Goal: Task Accomplishment & Management: Manage account settings

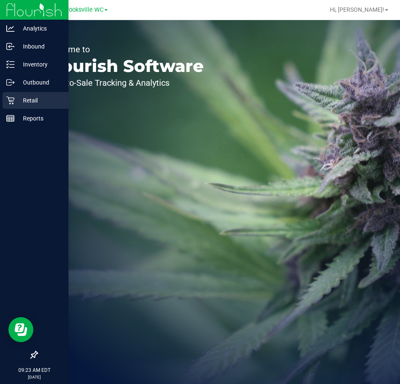
click at [23, 94] on div "Retail" at bounding box center [36, 100] width 66 height 17
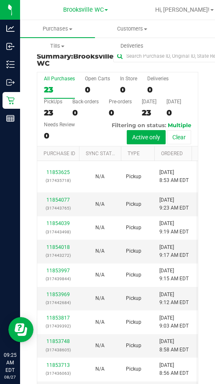
click at [161, 132] on div "All Purchases 23 Open Carts 0 In Store 0 Deliveries 0 PickUps 23 Back-orders 0 …" at bounding box center [117, 109] width 161 height 74
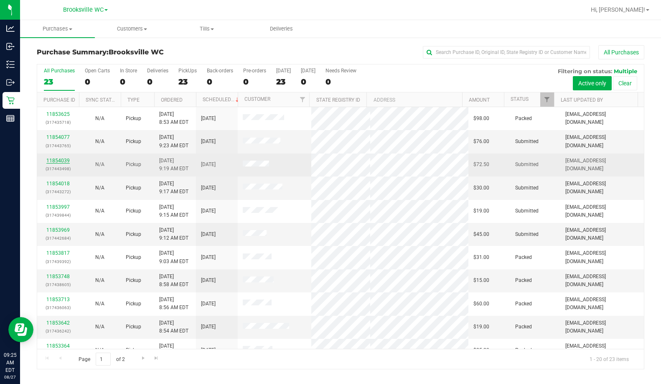
click at [55, 163] on link "11854039" at bounding box center [57, 161] width 23 height 6
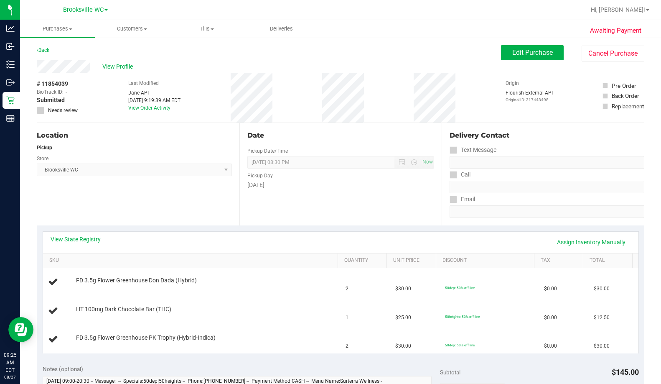
scroll to position [125, 0]
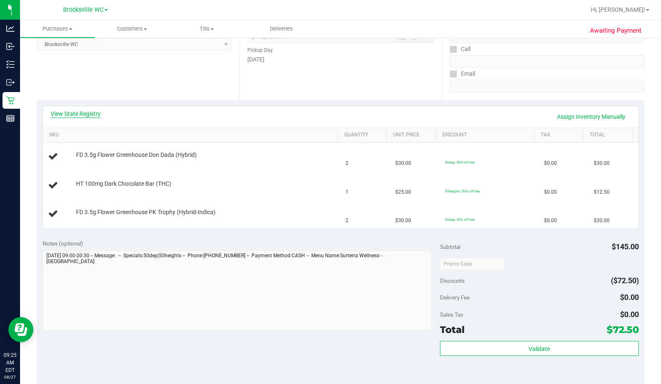
click at [74, 112] on link "View State Registry" at bounding box center [76, 114] width 50 height 8
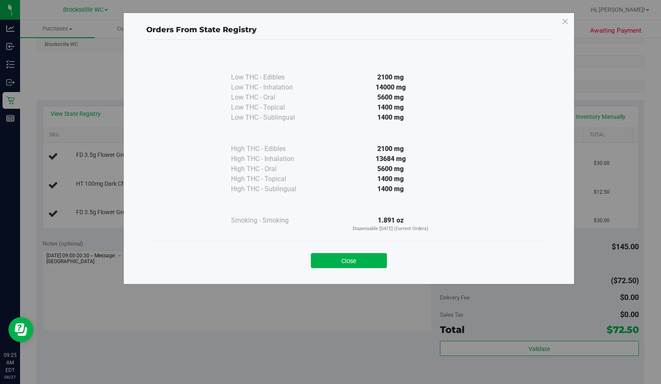
click at [340, 253] on button "Close" at bounding box center [349, 260] width 76 height 15
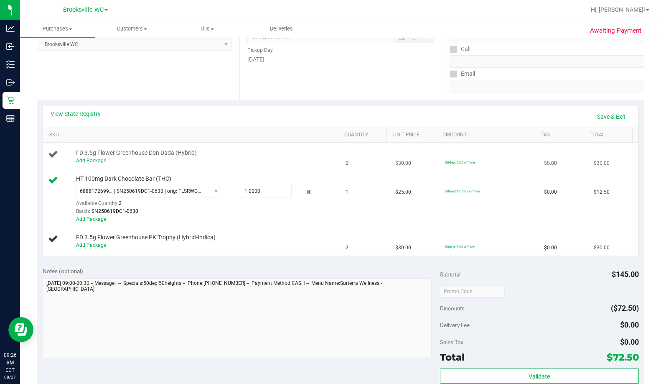
click at [93, 157] on div "Add Package" at bounding box center [205, 161] width 259 height 8
click at [97, 158] on link "Add Package" at bounding box center [91, 161] width 30 height 6
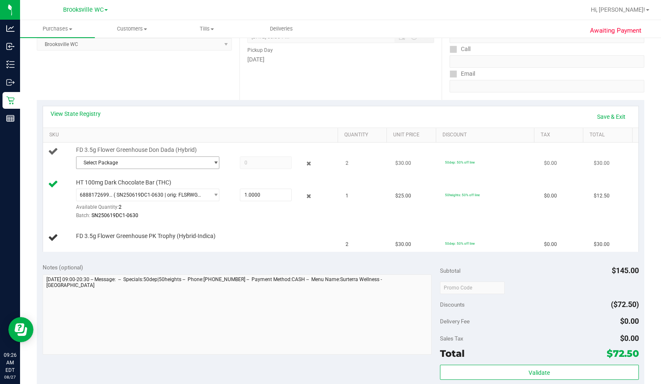
click at [112, 161] on span "Select Package" at bounding box center [142, 163] width 132 height 12
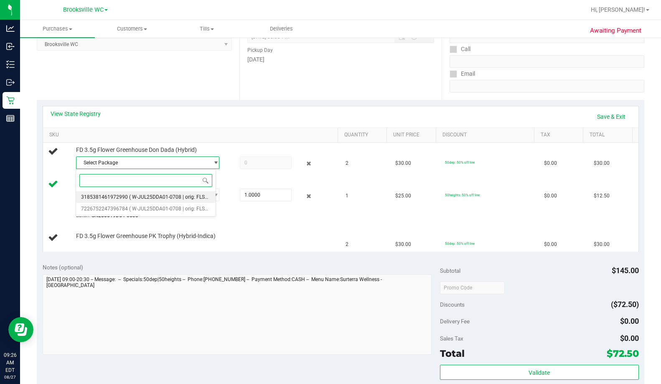
click at [137, 196] on span "( W-JUL25DDA01-0708 | orig: FLSRWGM-20250714-551 )" at bounding box center [193, 197] width 128 height 6
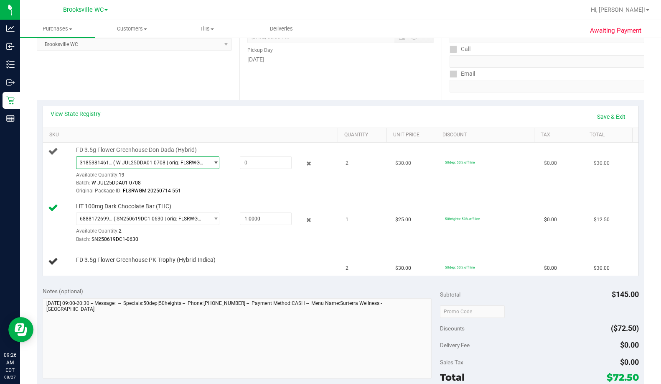
click at [140, 166] on span "3185381461972990 ( W-JUL25DDA01-0708 | orig: FLSRWGM-20250714-551 )" at bounding box center [142, 163] width 132 height 12
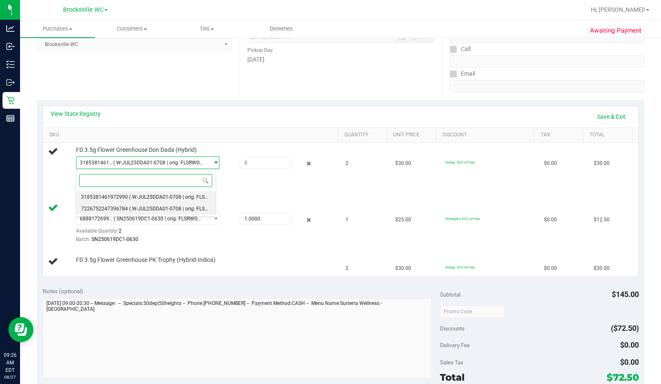
click at [145, 209] on span "( W-JUL25DDA01-0708 | orig: FLSRWGM-20250714-427 )" at bounding box center [193, 209] width 128 height 6
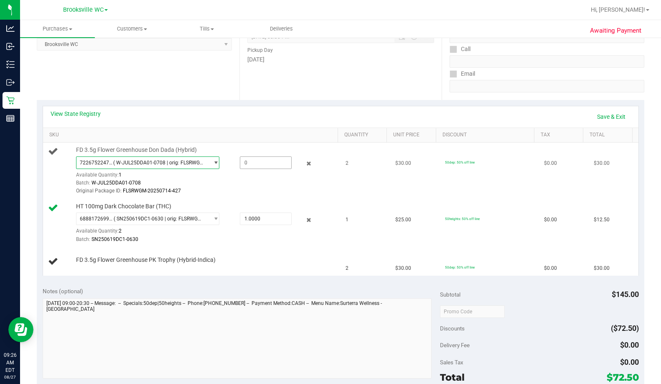
click at [257, 166] on span at bounding box center [266, 162] width 52 height 13
type input "1"
type input "1.0000"
drag, startPoint x: 193, startPoint y: 84, endPoint x: 189, endPoint y: 93, distance: 10.3
click at [193, 84] on div "Location Pickup Store Brooksville WC Select Store Bonita Springs WC Boynton Bea…" at bounding box center [138, 48] width 203 height 102
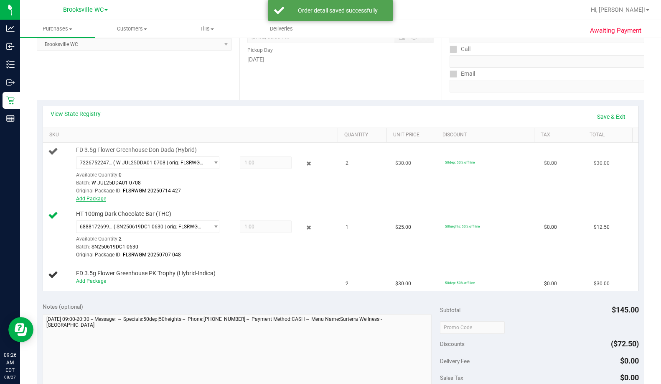
click at [103, 199] on link "Add Package" at bounding box center [91, 199] width 30 height 6
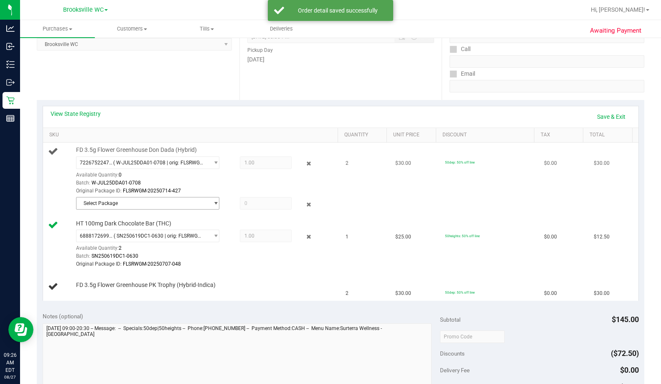
click at [123, 199] on span "Select Package" at bounding box center [142, 203] width 132 height 12
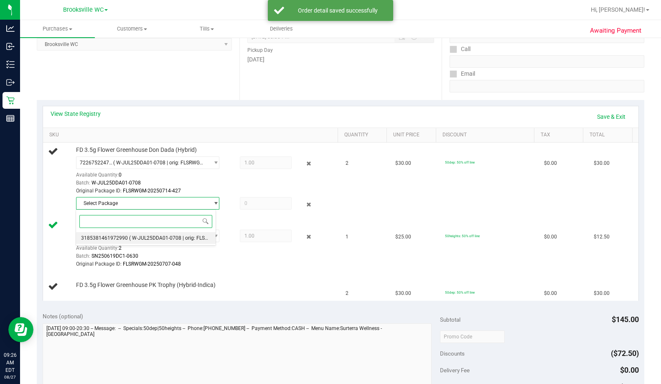
click at [129, 239] on span "( W-JUL25DDA01-0708 | orig: FLSRWGM-20250714-551 )" at bounding box center [193, 238] width 128 height 6
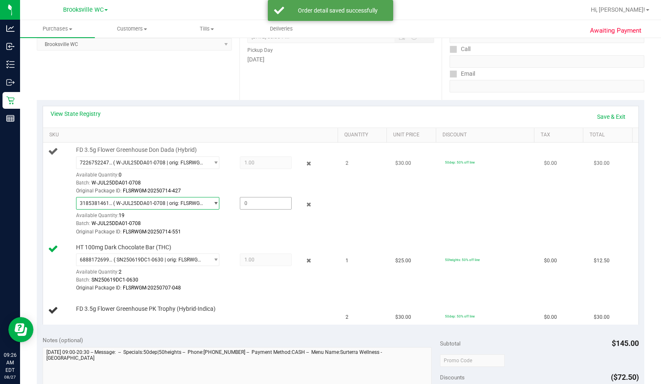
click at [260, 204] on span at bounding box center [266, 203] width 52 height 13
type input "1"
type input "1.0000"
click at [176, 83] on div "Location Pickup Store Brooksville WC Select Store Bonita Springs WC Boynton Bea…" at bounding box center [138, 48] width 203 height 102
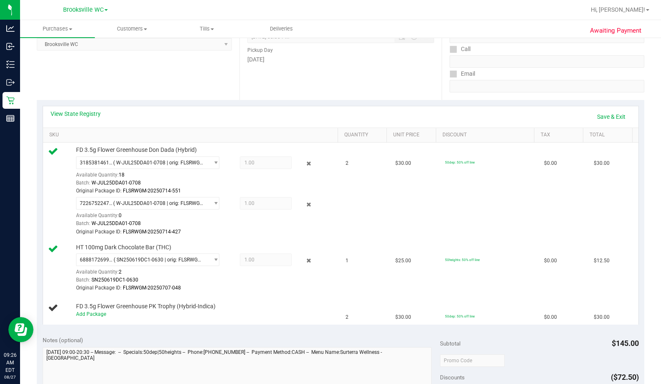
scroll to position [167, 0]
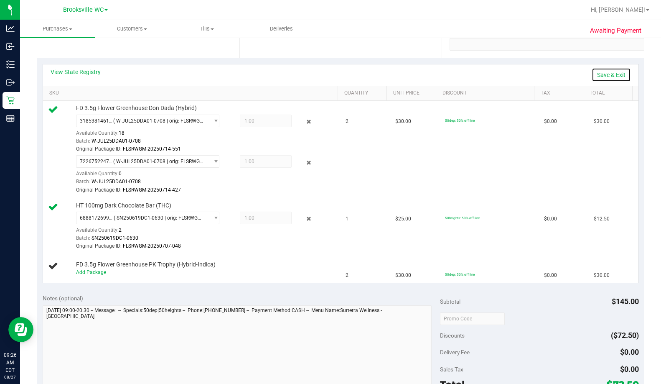
click at [400, 72] on link "Save & Exit" at bounding box center [611, 75] width 39 height 14
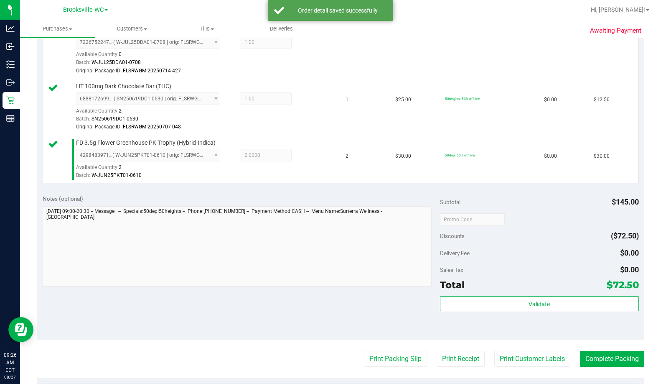
scroll to position [376, 0]
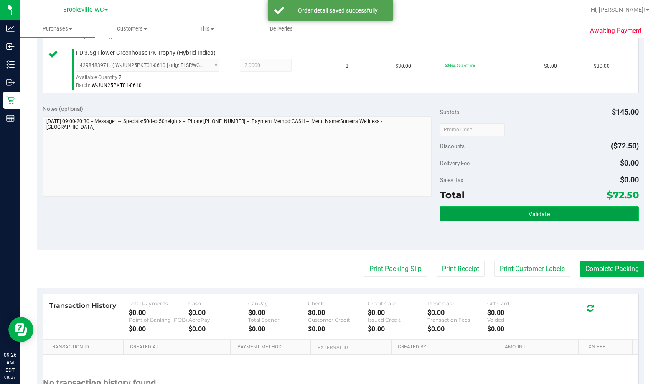
click at [400, 219] on button "Validate" at bounding box center [539, 213] width 199 height 15
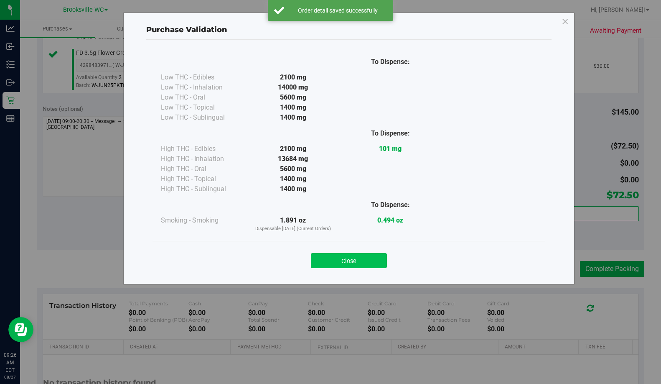
click at [355, 259] on button "Close" at bounding box center [349, 260] width 76 height 15
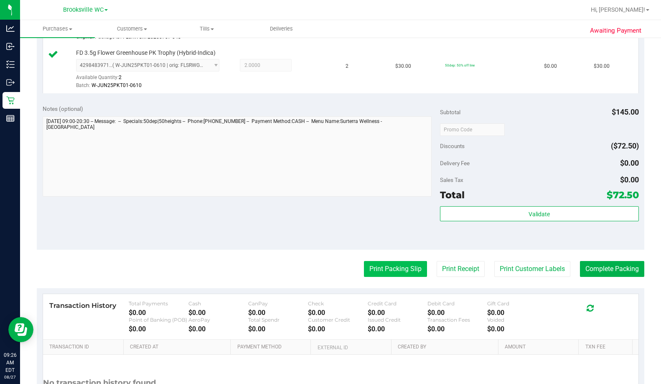
click at [385, 268] on button "Print Packing Slip" at bounding box center [395, 269] width 63 height 16
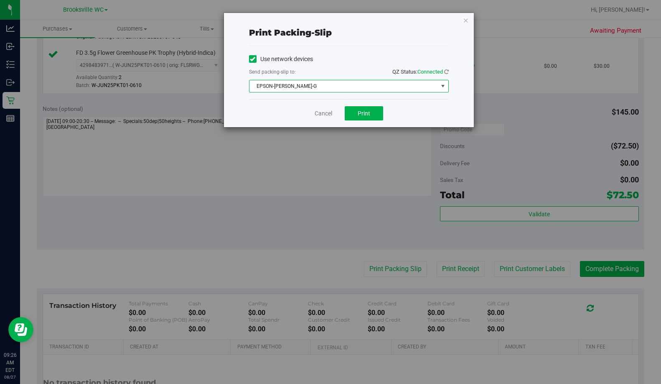
click at [339, 86] on span "EPSON-BECKY-G" at bounding box center [344, 86] width 189 height 12
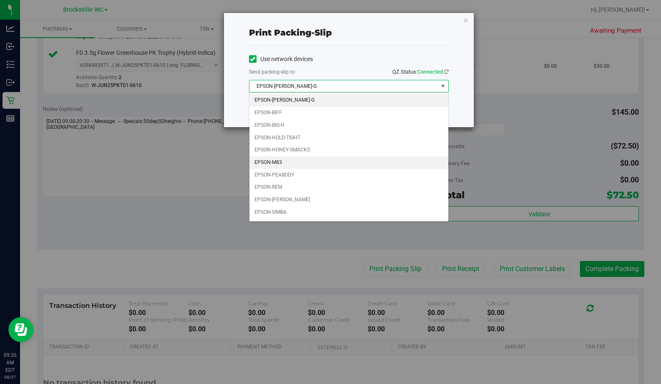
scroll to position [11, 0]
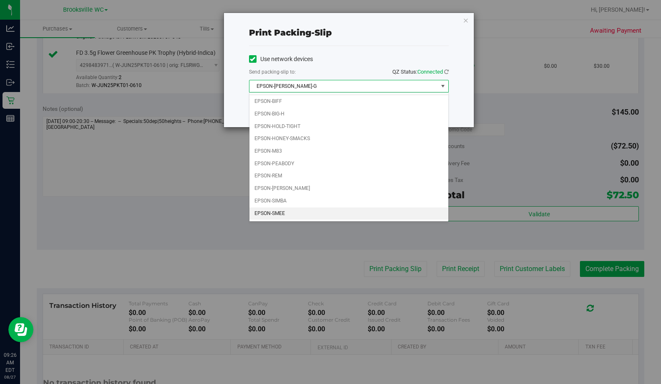
click at [306, 210] on li "EPSON-SMEE" at bounding box center [349, 213] width 199 height 13
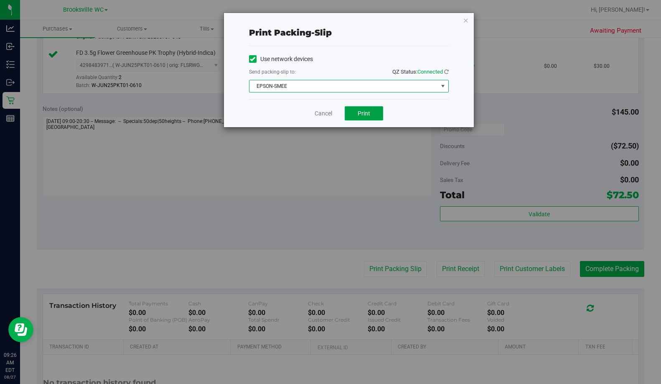
click at [365, 110] on span "Print" at bounding box center [364, 113] width 13 height 7
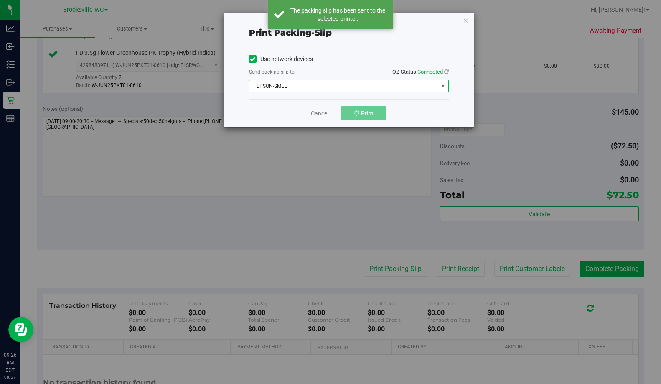
click at [325, 87] on span "EPSON-SMEE" at bounding box center [344, 86] width 189 height 12
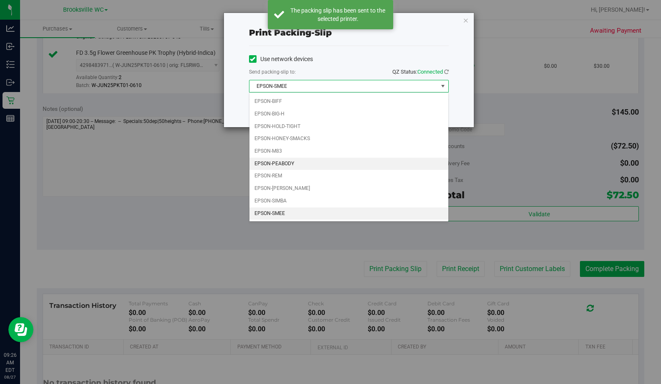
click at [309, 164] on li "EPSON-PEABODY" at bounding box center [349, 164] width 199 height 13
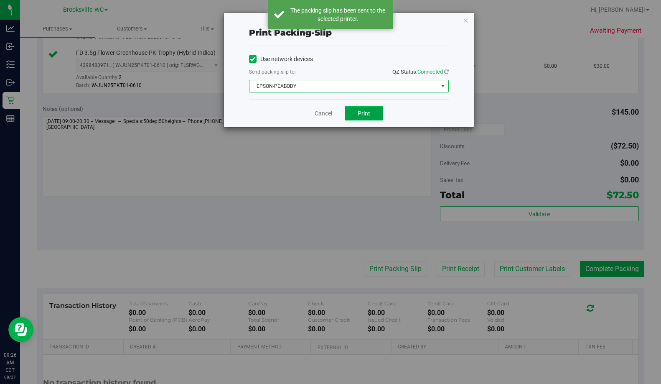
click at [358, 109] on button "Print" at bounding box center [364, 113] width 38 height 14
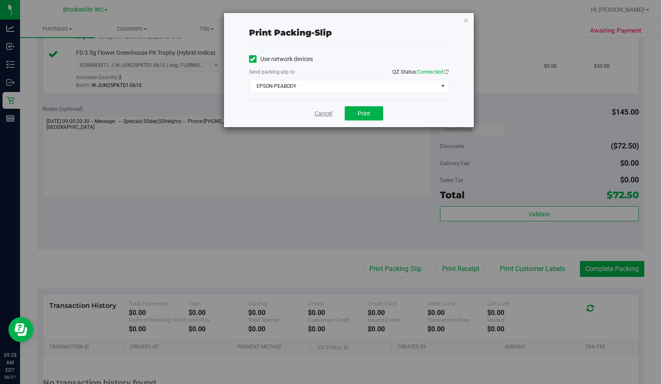
click at [318, 111] on link "Cancel" at bounding box center [324, 113] width 18 height 9
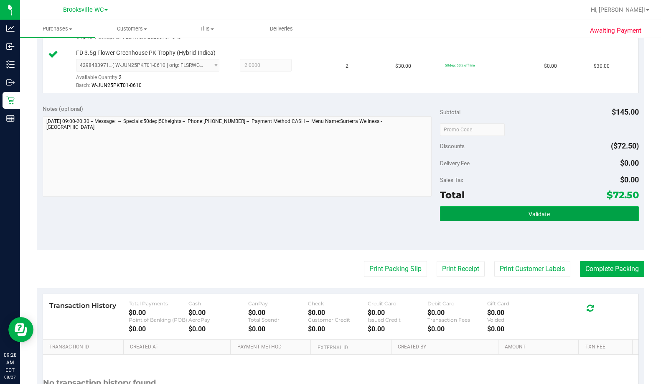
click at [400, 217] on button "Validate" at bounding box center [539, 213] width 199 height 15
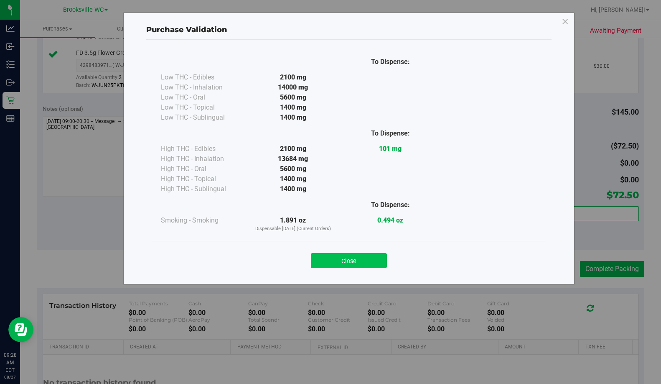
click at [366, 265] on button "Close" at bounding box center [349, 260] width 76 height 15
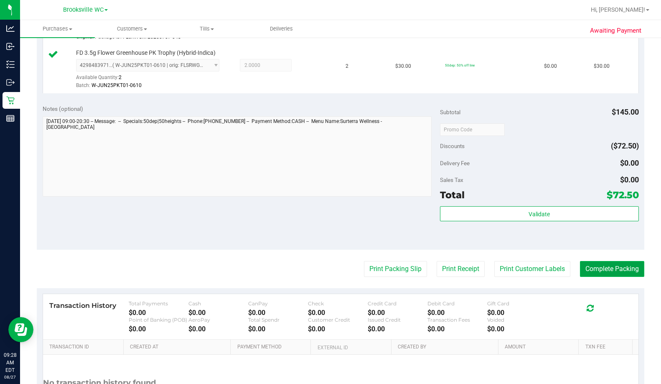
click at [400, 267] on button "Complete Packing" at bounding box center [612, 269] width 64 height 16
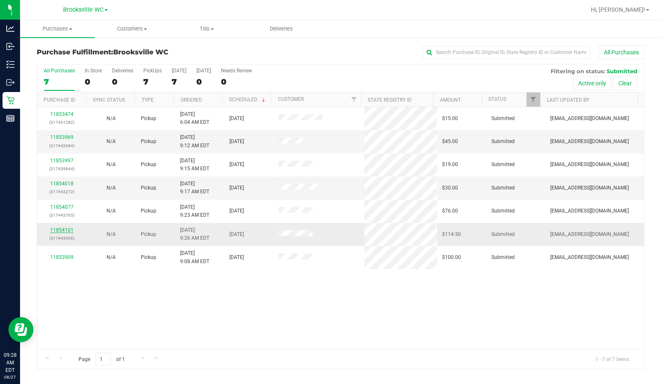
click at [67, 228] on link "11854101" at bounding box center [61, 230] width 23 height 6
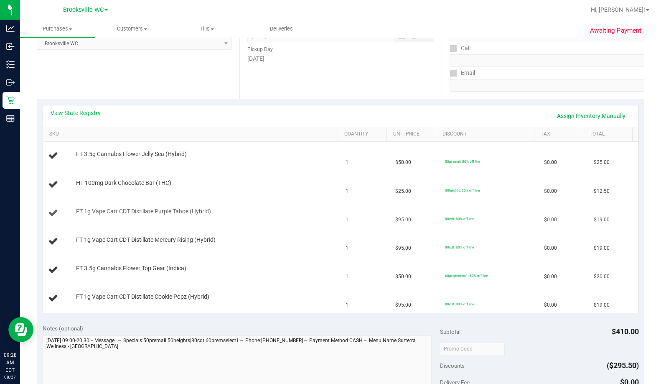
scroll to position [167, 0]
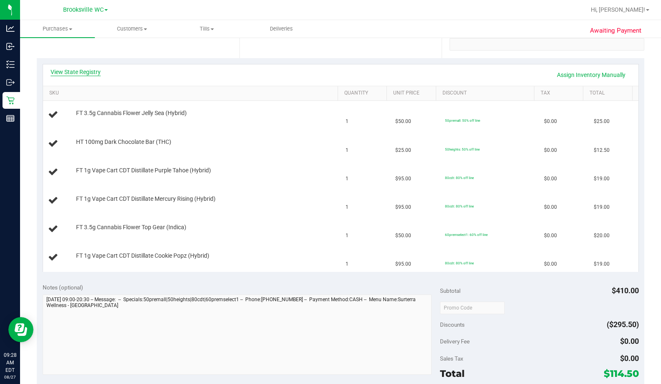
click at [87, 71] on link "View State Registry" at bounding box center [76, 72] width 50 height 8
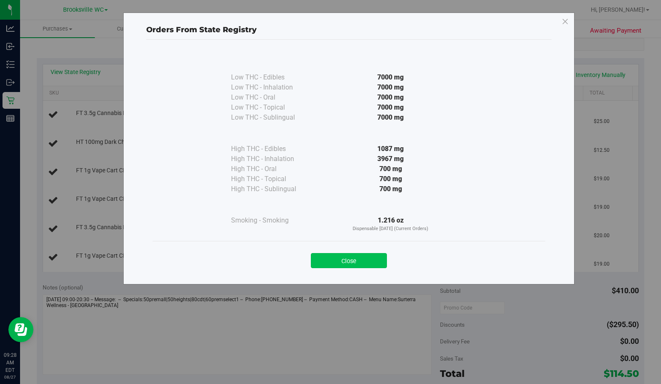
click at [382, 259] on button "Close" at bounding box center [349, 260] width 76 height 15
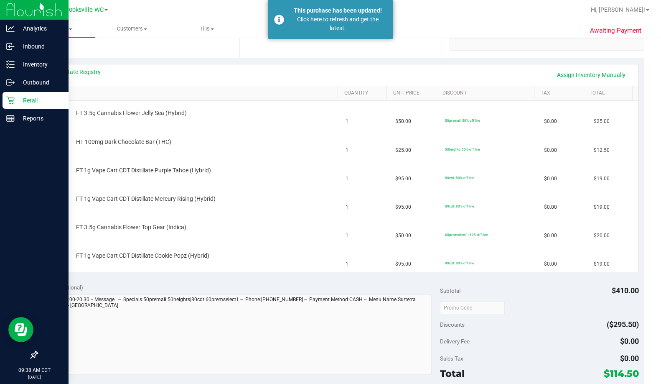
click at [13, 99] on icon at bounding box center [10, 100] width 8 height 8
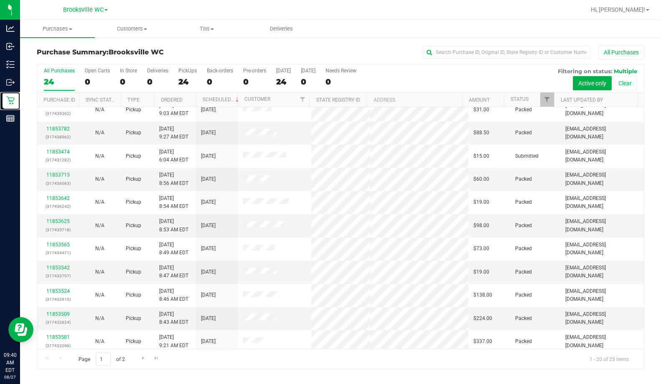
scroll to position [179, 0]
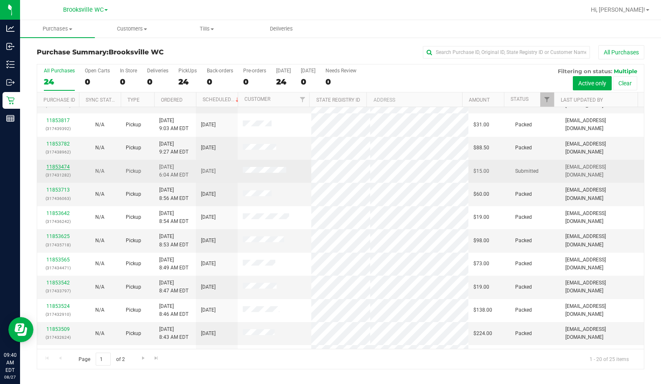
click at [59, 168] on link "11853474" at bounding box center [57, 167] width 23 height 6
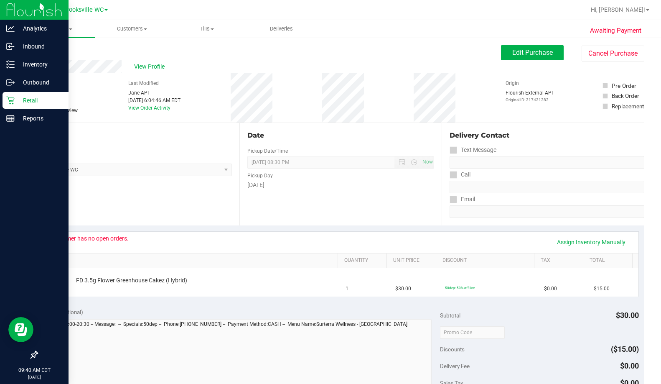
click at [30, 94] on div "Retail" at bounding box center [36, 100] width 66 height 17
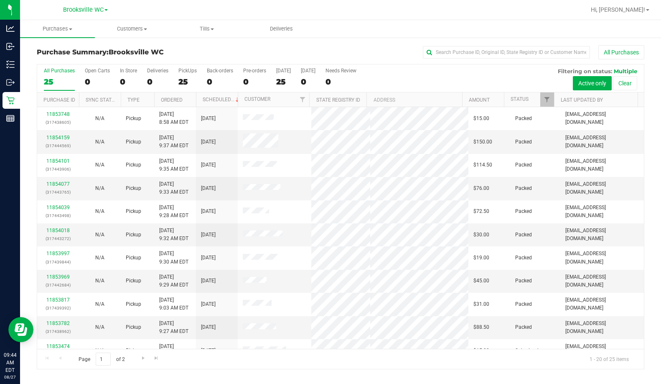
click at [299, 59] on div "All Purchases" at bounding box center [441, 52] width 405 height 14
click at [162, 48] on div "Purchase Summary: Brooksville WC All Purchases" at bounding box center [341, 54] width 608 height 18
click at [400, 98] on link "Status" at bounding box center [520, 99] width 18 height 6
click at [400, 99] on link "Status" at bounding box center [525, 99] width 28 height 6
click at [153, 56] on div "Purchase Summary: Brooksville WC All Purchases" at bounding box center [341, 54] width 608 height 18
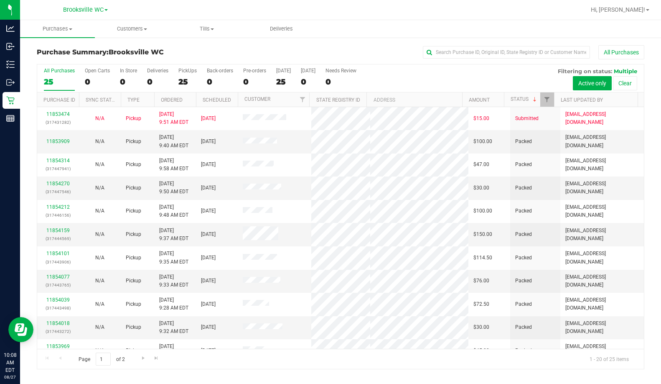
click at [153, 48] on span "Brooksville WC" at bounding box center [136, 52] width 55 height 8
click at [400, 103] on th "Status" at bounding box center [529, 99] width 50 height 15
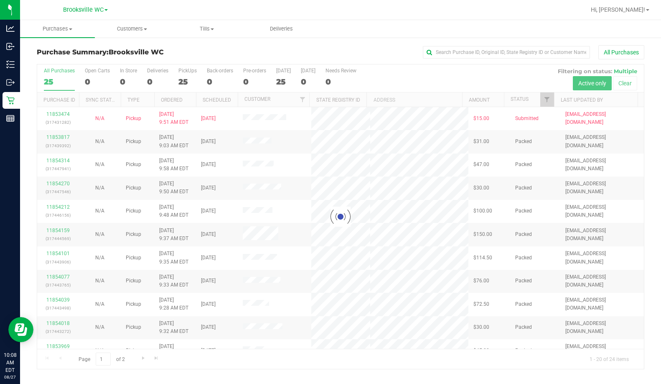
click at [400, 103] on div at bounding box center [340, 216] width 607 height 304
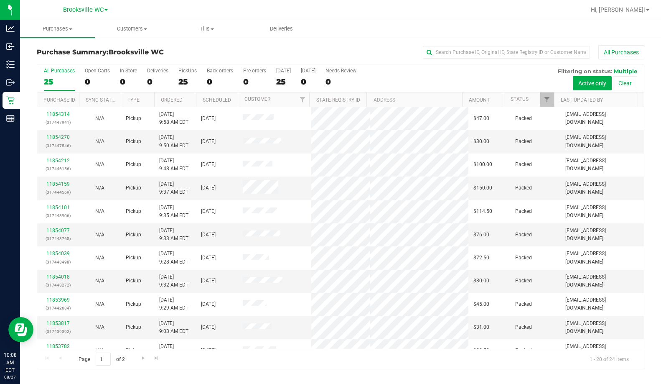
click at [400, 103] on th "Status" at bounding box center [529, 99] width 50 height 15
click at [159, 53] on span "Brooksville WC" at bounding box center [136, 52] width 55 height 8
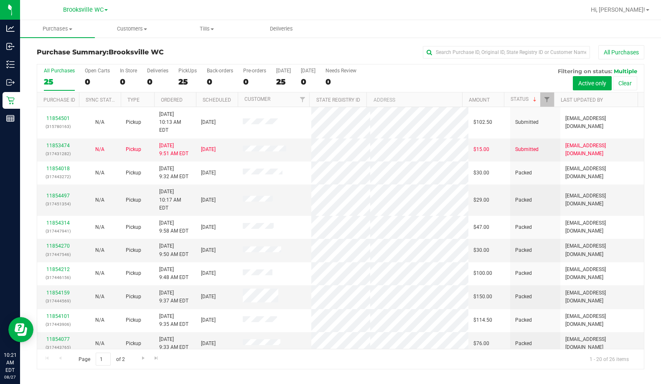
click at [299, 54] on div "All Purchases" at bounding box center [441, 52] width 405 height 14
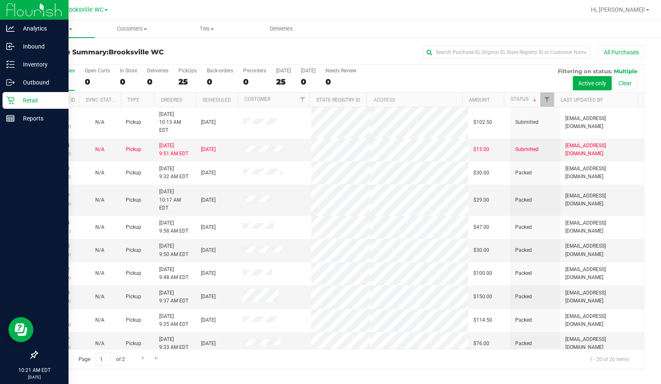
click at [12, 101] on icon at bounding box center [10, 100] width 8 height 8
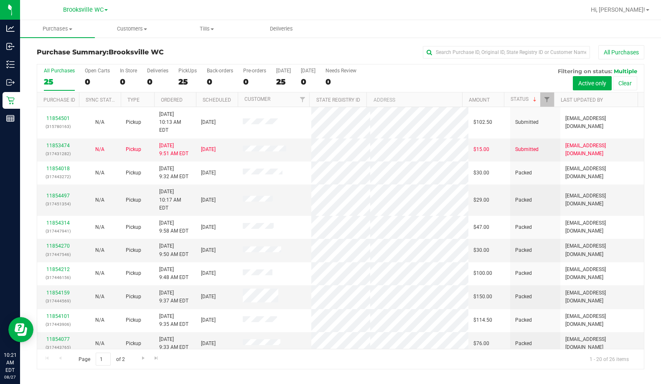
click at [187, 51] on h3 "Purchase Summary: Brooksville WC" at bounding box center [138, 52] width 203 height 8
drag, startPoint x: 169, startPoint y: 51, endPoint x: 34, endPoint y: 51, distance: 134.6
click at [34, 51] on div "Purchase Summary: Brooksville WC All Purchases All Purchases 25 Open Carts 0 In…" at bounding box center [340, 207] width 641 height 341
click at [207, 51] on h3 "Purchase Summary: Brooksville WC" at bounding box center [138, 52] width 203 height 8
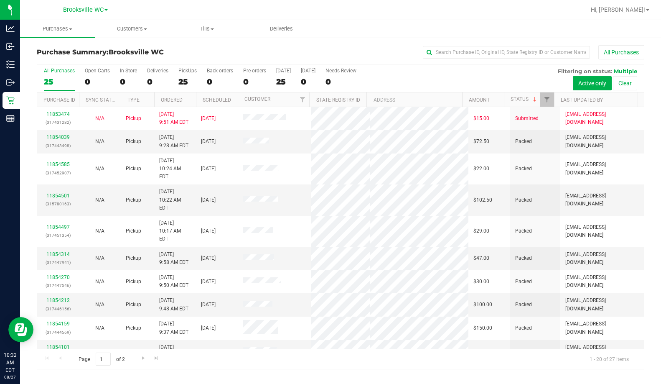
click at [164, 44] on div "Purchase Summary: Brooksville WC All Purchases All Purchases 25 Open Carts 0 In…" at bounding box center [340, 207] width 641 height 341
click at [347, 46] on div "All Purchases" at bounding box center [441, 52] width 405 height 14
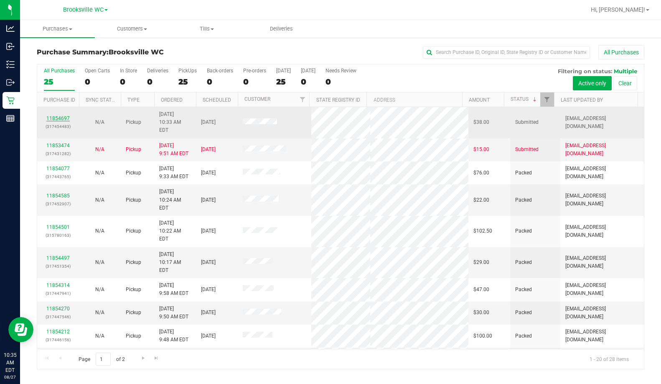
click at [60, 115] on link "11854697" at bounding box center [57, 118] width 23 height 6
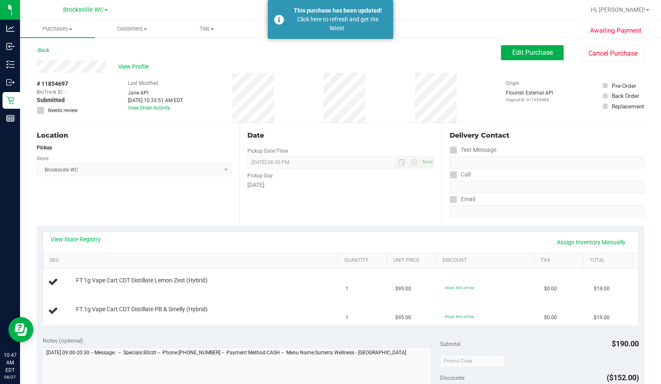
click at [117, 183] on div "Location Pickup Store Brooksville WC Select Store Bonita Springs WC Boynton Bea…" at bounding box center [138, 174] width 203 height 102
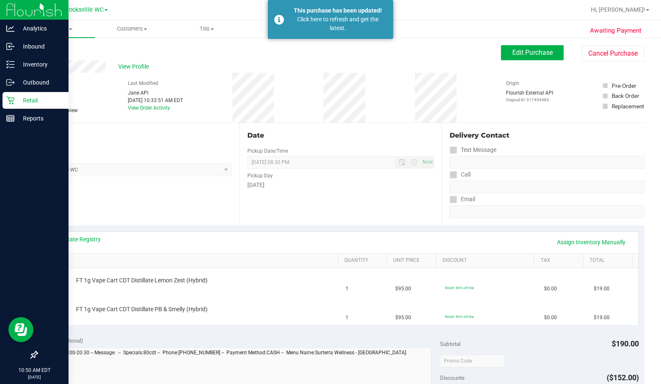
click at [9, 102] on icon at bounding box center [10, 100] width 8 height 8
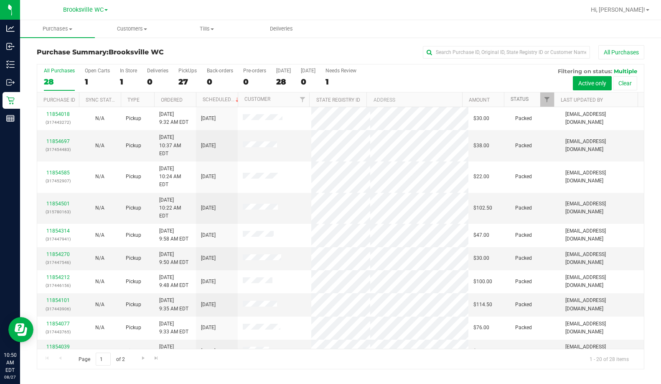
click at [400, 97] on link "Status" at bounding box center [520, 99] width 18 height 6
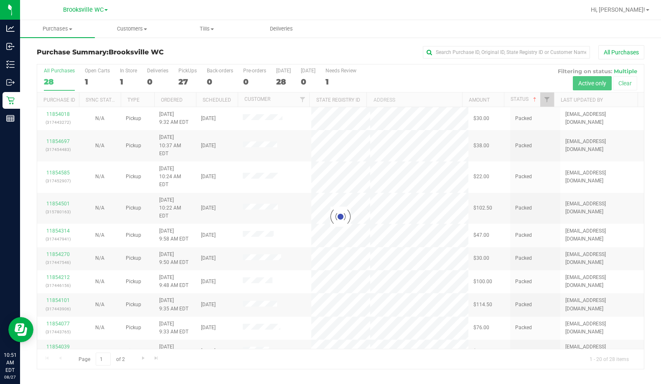
click at [400, 100] on div at bounding box center [340, 216] width 607 height 304
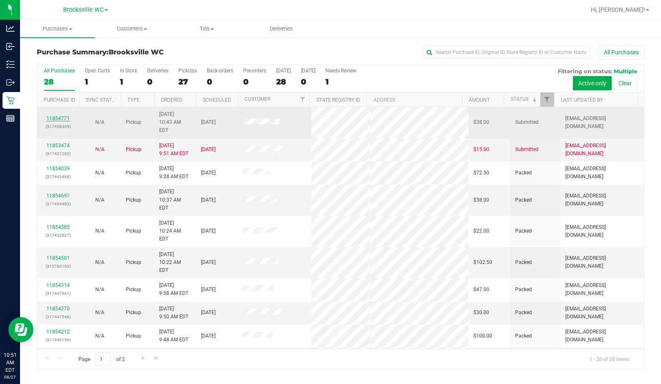
click at [58, 115] on link "11854771" at bounding box center [57, 118] width 23 height 6
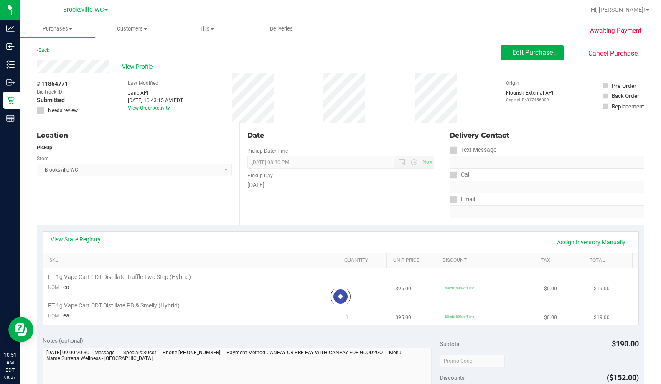
scroll to position [42, 0]
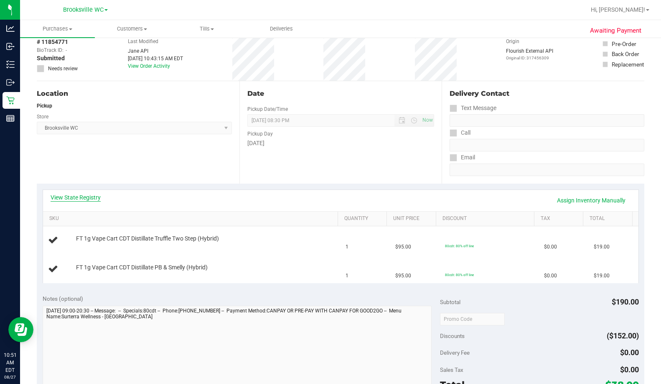
click at [76, 193] on link "View State Registry" at bounding box center [76, 197] width 50 height 8
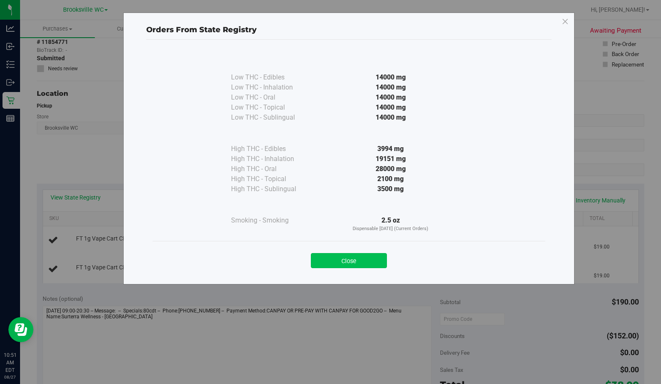
click at [337, 255] on button "Close" at bounding box center [349, 260] width 76 height 15
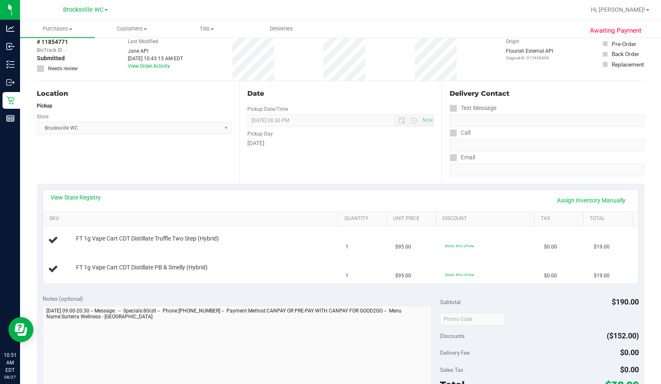
click at [342, 178] on div "Date Pickup Date/Time [DATE] Now [DATE] 08:30 PM Now Pickup Day [DATE]" at bounding box center [340, 132] width 203 height 102
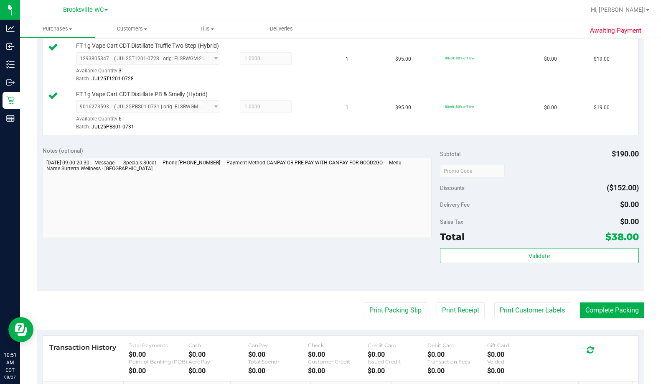
scroll to position [293, 0]
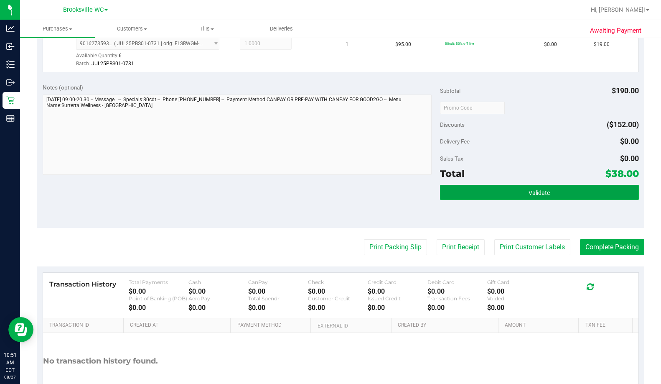
click at [400, 196] on button "Validate" at bounding box center [539, 192] width 199 height 15
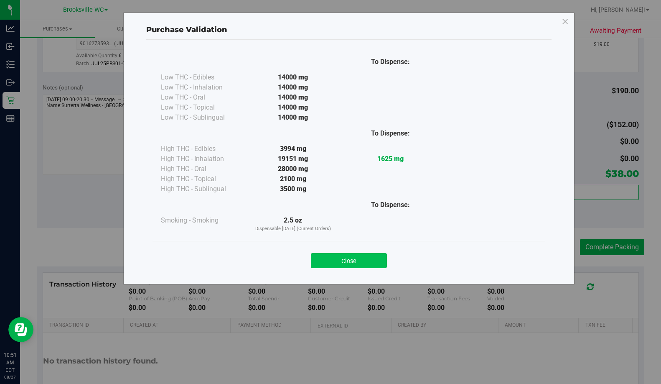
click at [346, 263] on button "Close" at bounding box center [349, 260] width 76 height 15
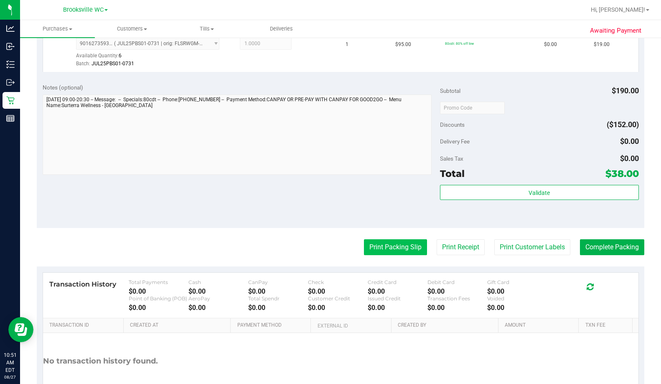
click at [372, 248] on button "Print Packing Slip" at bounding box center [395, 247] width 63 height 16
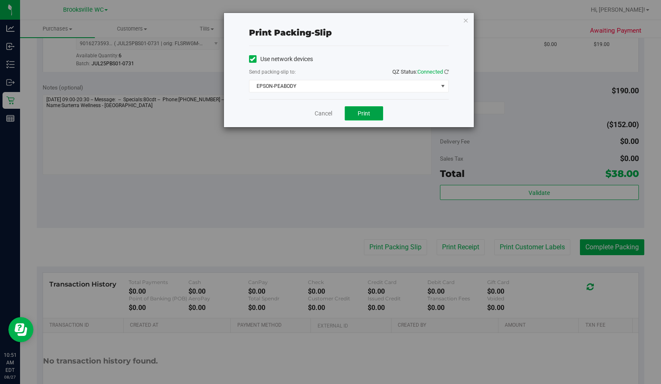
click at [354, 117] on button "Print" at bounding box center [364, 113] width 38 height 14
click at [319, 112] on link "Cancel" at bounding box center [324, 113] width 18 height 9
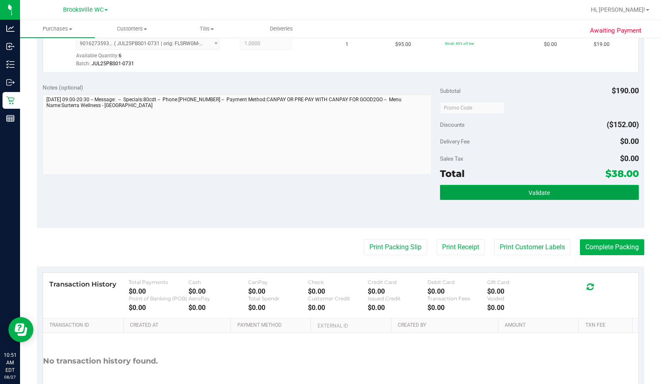
click at [400, 186] on button "Validate" at bounding box center [539, 192] width 199 height 15
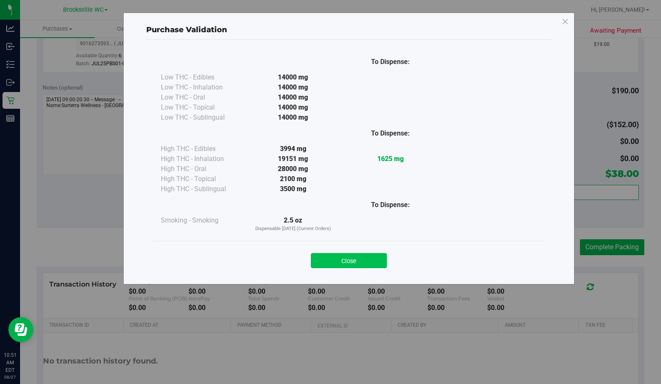
click at [361, 260] on button "Close" at bounding box center [349, 260] width 76 height 15
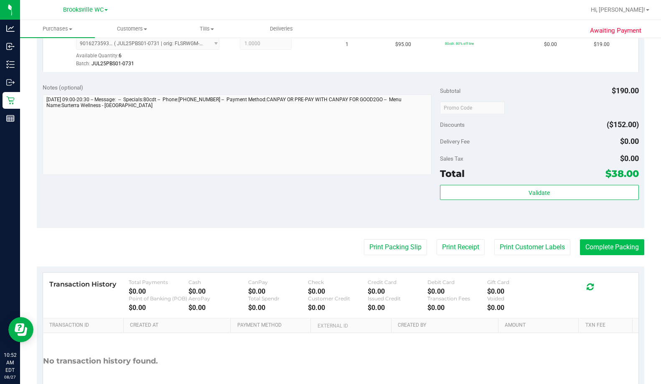
click at [400, 245] on button "Complete Packing" at bounding box center [612, 247] width 64 height 16
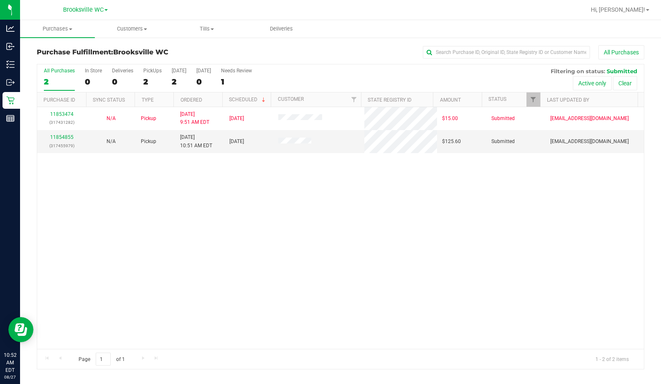
click at [167, 56] on div "Purchase Fulfillment: Brooksville WC All Purchases" at bounding box center [341, 54] width 608 height 18
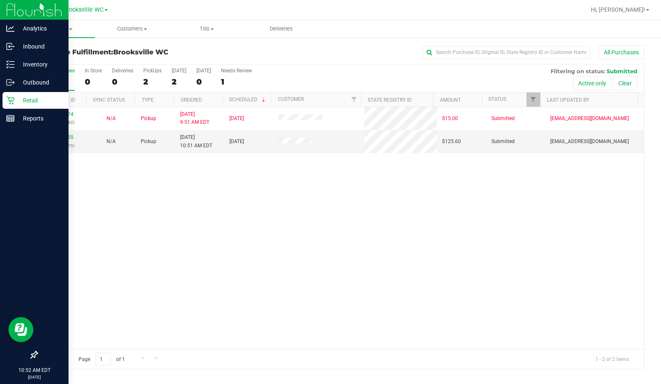
click at [22, 104] on p "Retail" at bounding box center [40, 100] width 50 height 10
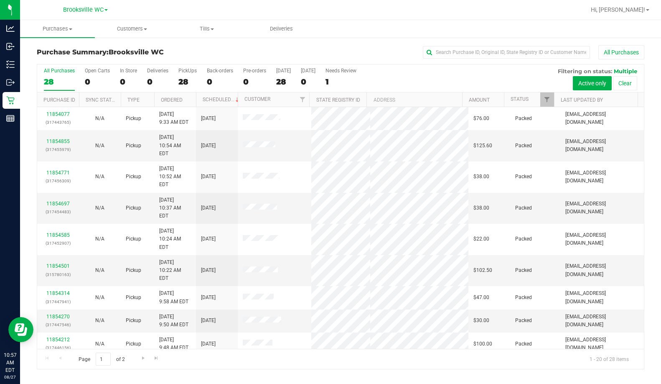
click at [148, 57] on div "Purchase Summary: Brooksville WC All Purchases" at bounding box center [341, 54] width 608 height 18
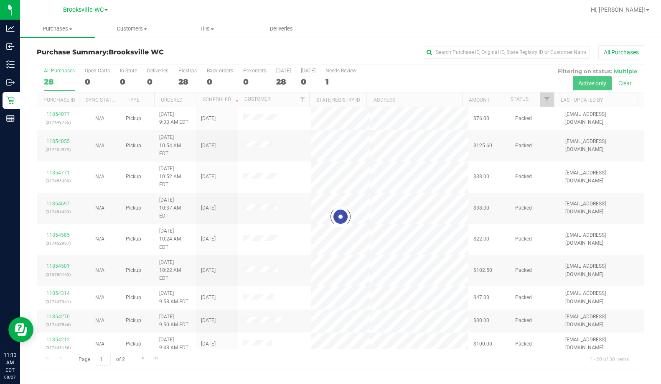
click at [322, 54] on div "All Purchases" at bounding box center [441, 52] width 405 height 14
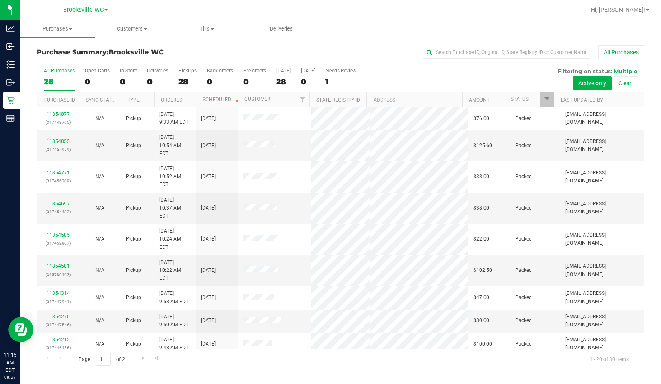
click at [171, 51] on h3 "Purchase Summary: Brooksville WC" at bounding box center [138, 52] width 203 height 8
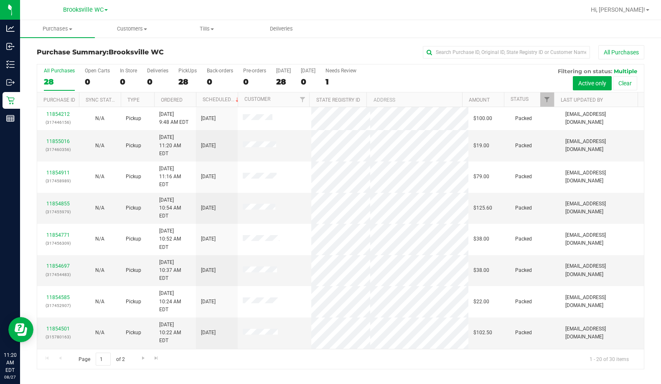
click at [275, 59] on div "All Purchases" at bounding box center [441, 52] width 405 height 14
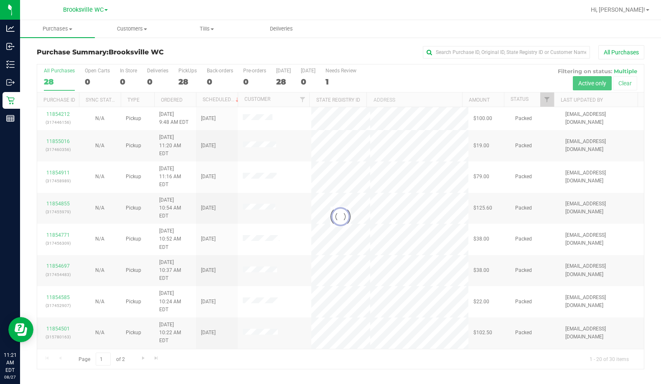
click at [172, 55] on h3 "Purchase Summary: Brooksville WC" at bounding box center [138, 52] width 203 height 8
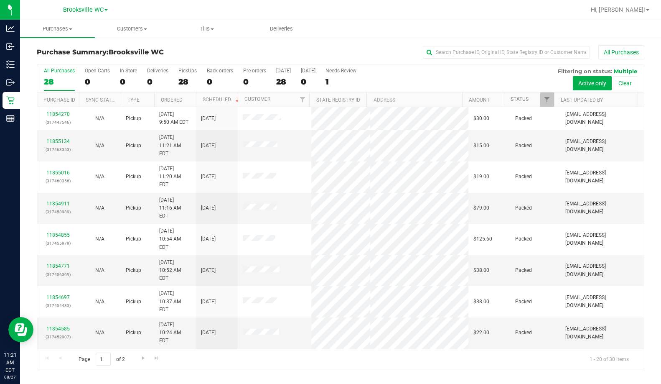
click at [400, 99] on link "Status" at bounding box center [520, 99] width 18 height 6
click at [400, 101] on span at bounding box center [535, 99] width 7 height 7
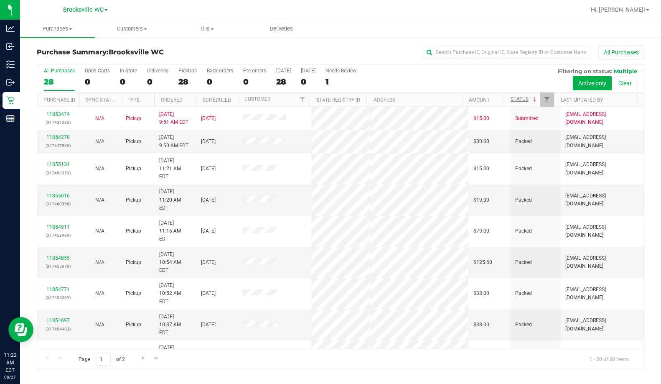
click at [163, 46] on div "Purchase Summary: Brooksville WC All Purchases" at bounding box center [341, 54] width 608 height 18
drag, startPoint x: 176, startPoint y: 53, endPoint x: 198, endPoint y: 44, distance: 23.2
click at [177, 54] on h3 "Purchase Summary: Brooksville WC" at bounding box center [138, 52] width 203 height 8
click at [207, 30] on span "Tills" at bounding box center [207, 29] width 74 height 8
click at [206, 44] on ul "Manage tills Reconcile e-payments" at bounding box center [210, 55] width 83 height 35
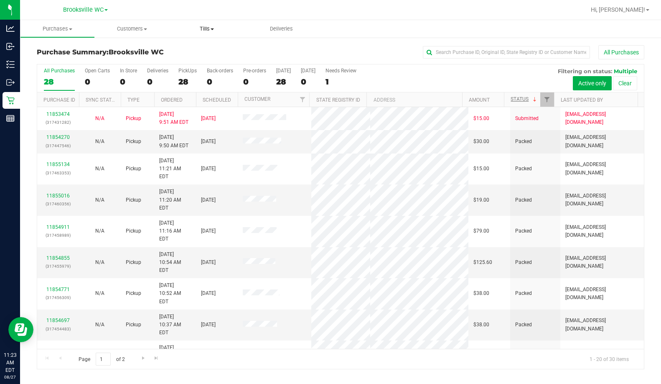
click at [209, 28] on span "Tills" at bounding box center [206, 29] width 75 height 8
click at [209, 48] on span "Manage tills" at bounding box center [197, 50] width 56 height 7
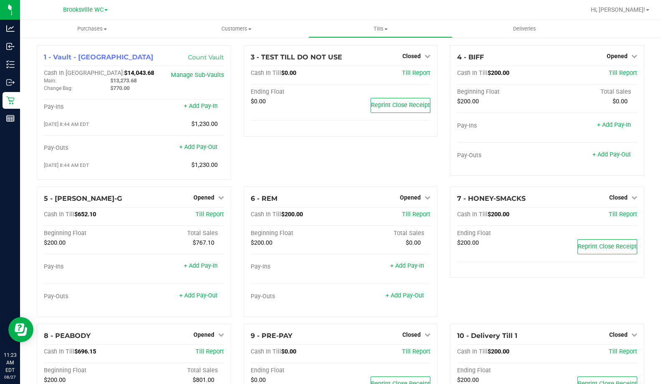
click at [328, 168] on div "3 - TEST TILL DO NOT USE Closed Open Till Cash In Till $0.00 Till Report Ending…" at bounding box center [340, 115] width 207 height 141
click at [30, 186] on div "1 - Vault - Brooksville Count Vault Cash In Vault: $14,043.68 Main: $13,273.68 …" at bounding box center [340, 253] width 641 height 432
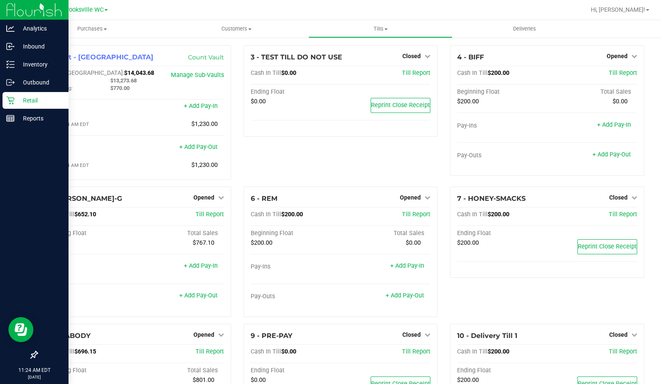
click at [10, 100] on icon at bounding box center [10, 100] width 8 height 8
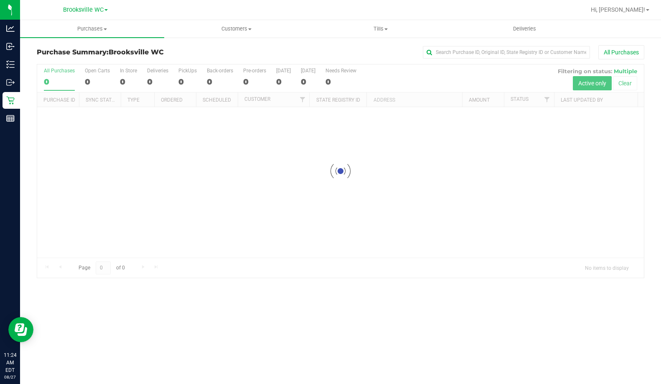
click at [311, 55] on div "All Purchases" at bounding box center [441, 52] width 405 height 14
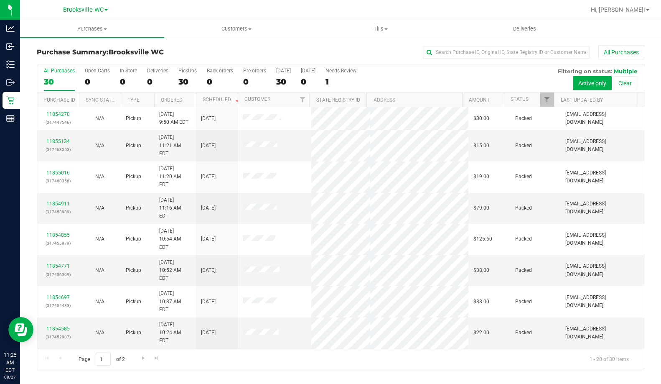
drag, startPoint x: 234, startPoint y: 53, endPoint x: 237, endPoint y: 51, distance: 4.3
click at [234, 53] on h3 "Purchase Summary: Brooksville WC" at bounding box center [138, 52] width 203 height 8
click at [400, 102] on link "Status" at bounding box center [520, 99] width 18 height 6
click at [400, 99] on span at bounding box center [535, 99] width 7 height 7
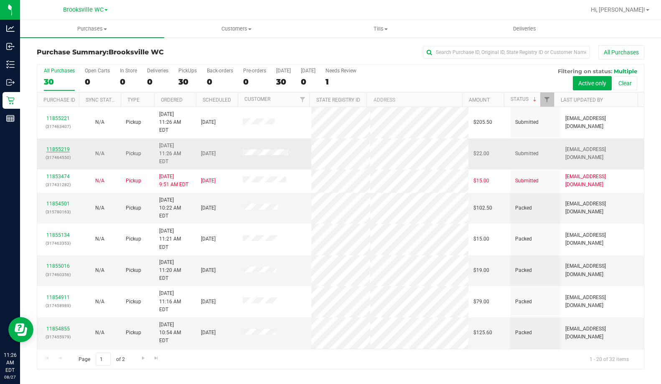
click at [66, 146] on link "11855219" at bounding box center [57, 149] width 23 height 6
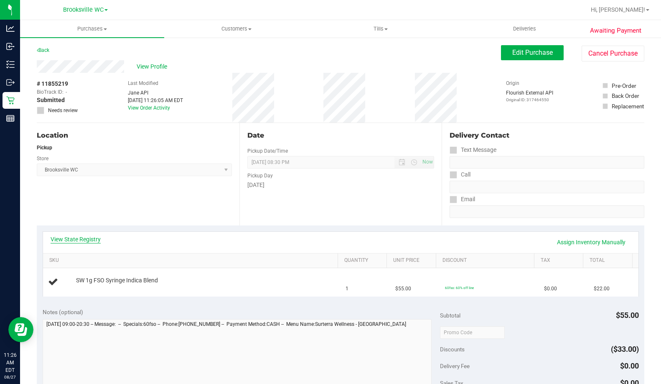
click at [69, 239] on link "View State Registry" at bounding box center [76, 239] width 50 height 8
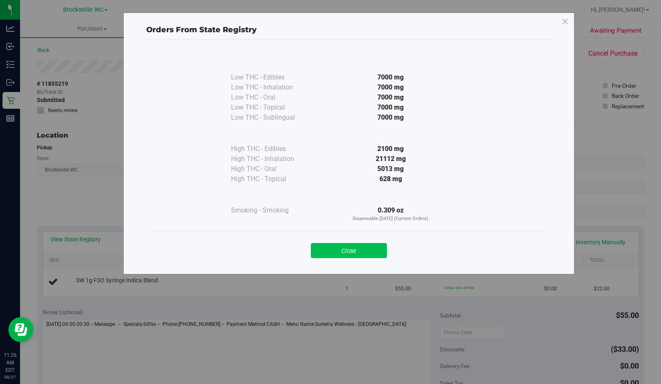
click at [346, 249] on button "Close" at bounding box center [349, 250] width 76 height 15
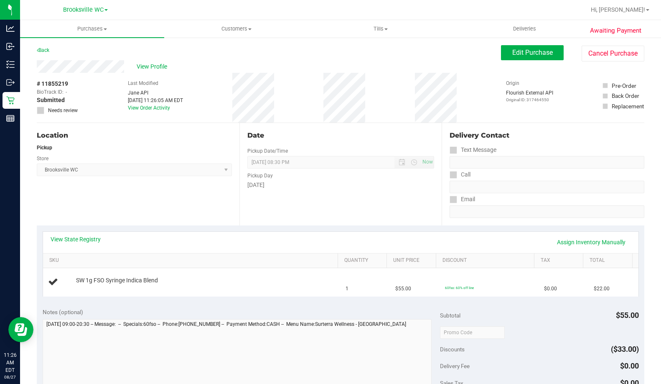
click at [365, 225] on div "Date Pickup Date/Time 08/27/2025 Now 08/27/2025 08:30 PM Now Pickup Day Wednesd…" at bounding box center [340, 174] width 203 height 102
click at [79, 229] on div "View State Registry Assign Inventory Manually SKU Quantity Unit Price Discount …" at bounding box center [341, 263] width 608 height 76
click at [79, 238] on link "View State Registry" at bounding box center [76, 239] width 50 height 8
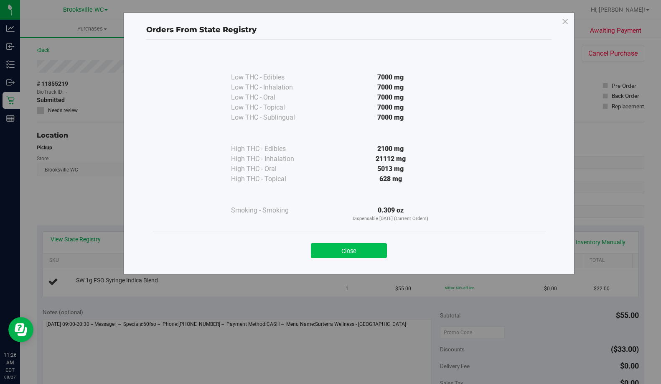
click at [366, 248] on button "Close" at bounding box center [349, 250] width 76 height 15
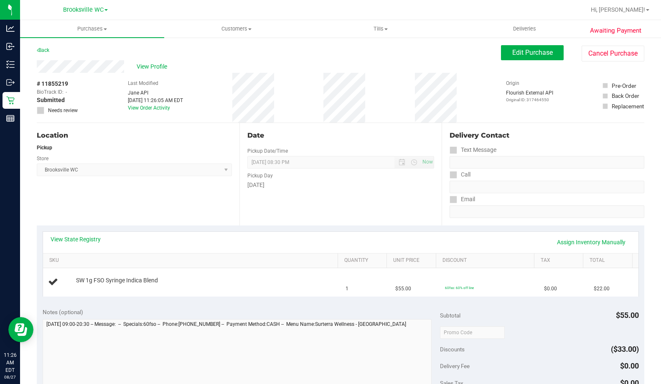
click at [356, 180] on div "Pickup Day" at bounding box center [340, 174] width 187 height 12
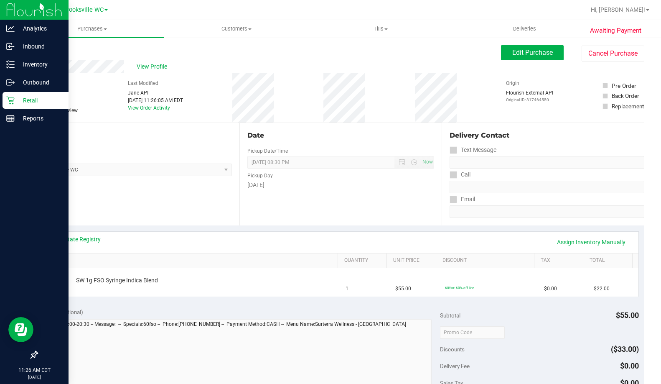
click at [21, 104] on p "Retail" at bounding box center [40, 100] width 50 height 10
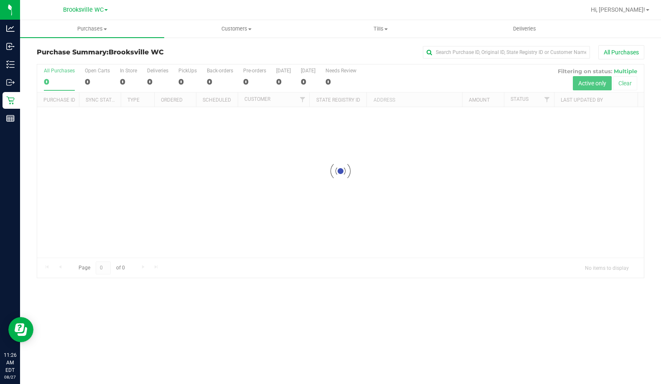
click at [288, 60] on div "Purchase Summary: Brooksville WC All Purchases" at bounding box center [341, 54] width 608 height 18
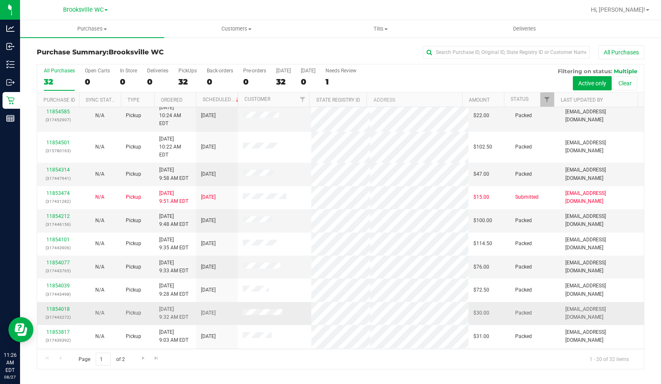
scroll to position [221, 0]
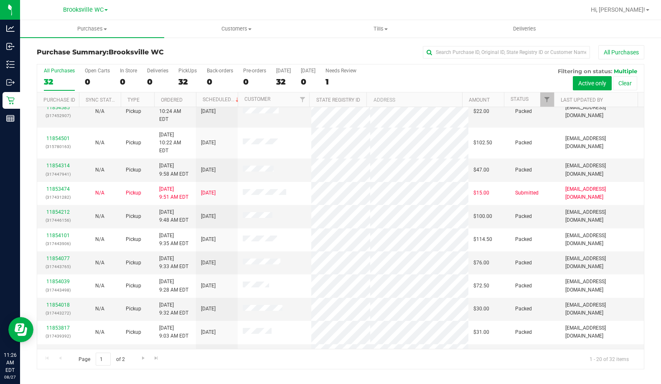
click at [400, 98] on th "Status" at bounding box center [529, 99] width 50 height 15
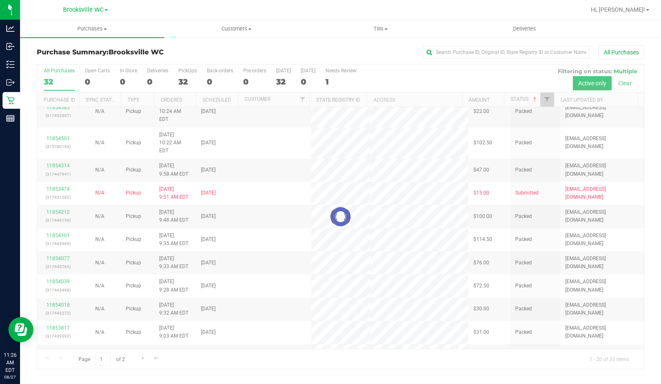
scroll to position [0, 0]
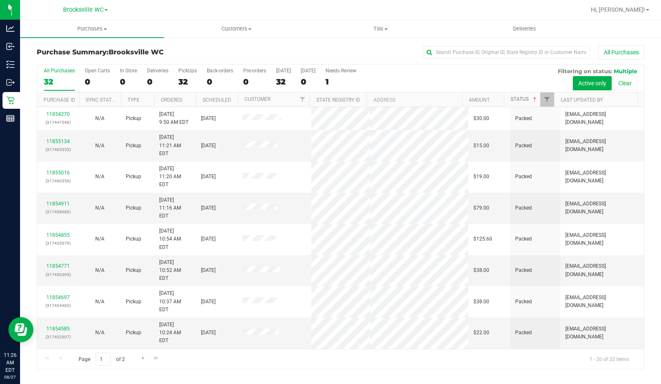
click at [400, 98] on span at bounding box center [535, 99] width 7 height 7
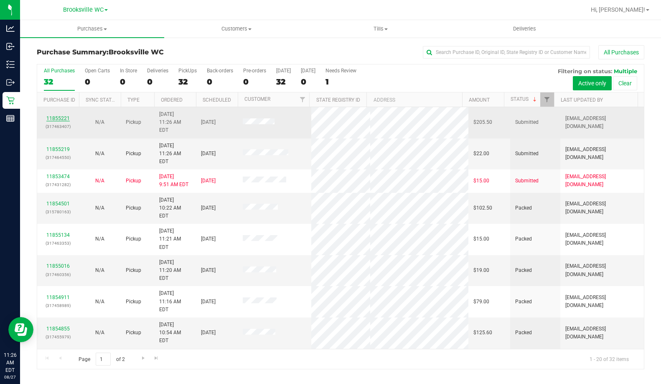
click at [55, 116] on link "11855221" at bounding box center [57, 118] width 23 height 6
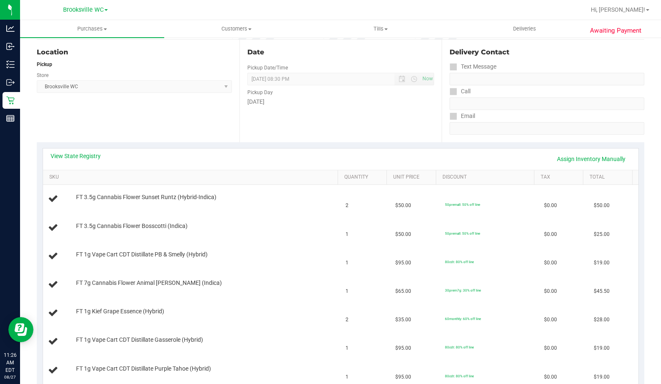
scroll to position [84, 0]
click at [61, 157] on link "View State Registry" at bounding box center [76, 155] width 50 height 8
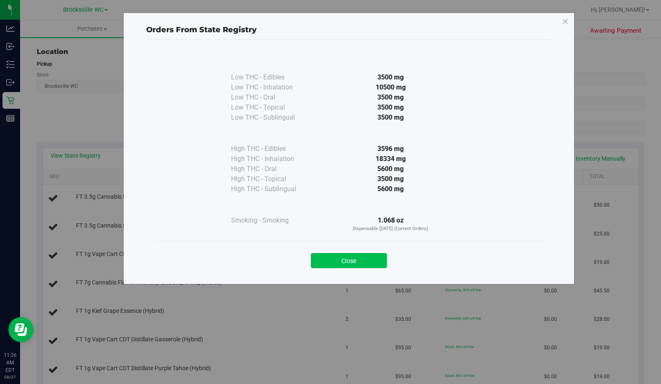
click at [366, 265] on button "Close" at bounding box center [349, 260] width 76 height 15
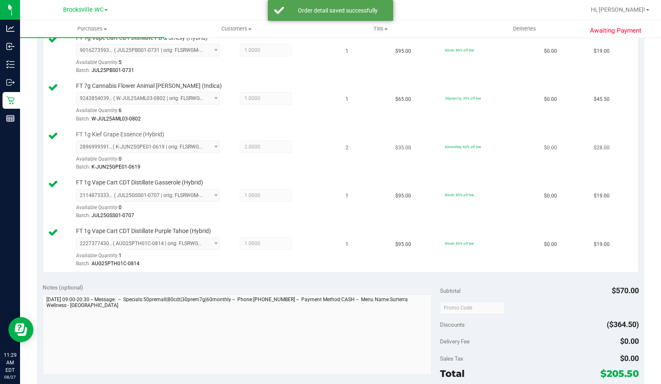
scroll to position [460, 0]
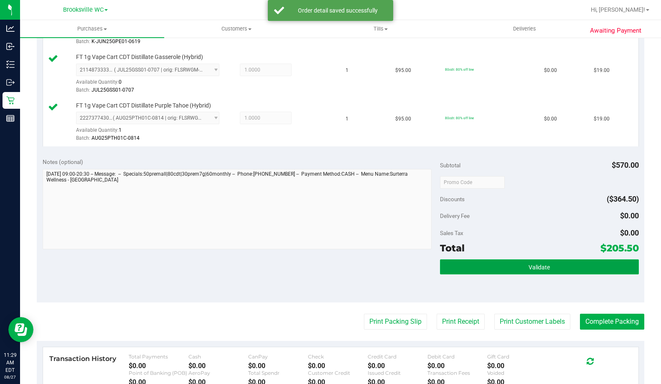
click at [400, 268] on span "Validate" at bounding box center [539, 267] width 21 height 7
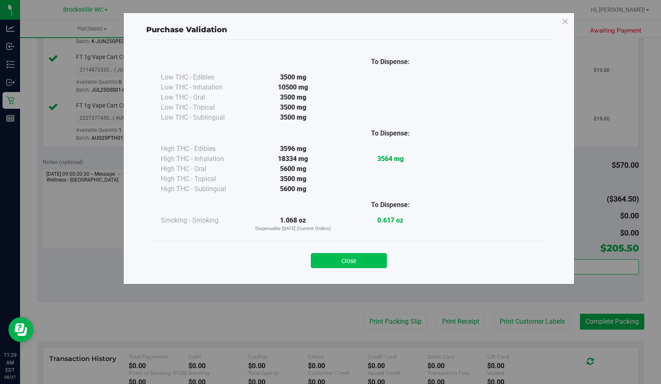
click at [364, 264] on button "Close" at bounding box center [349, 260] width 76 height 15
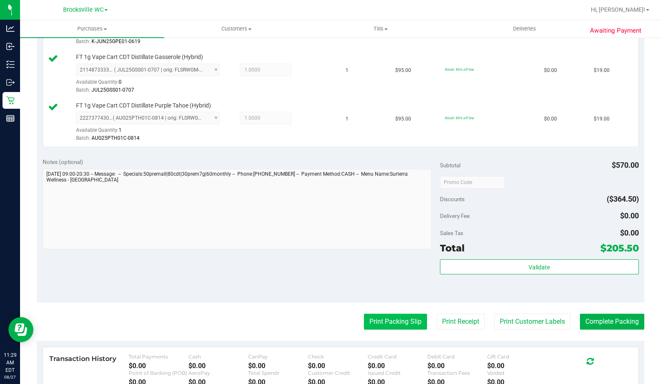
click at [384, 319] on button "Print Packing Slip" at bounding box center [395, 321] width 63 height 16
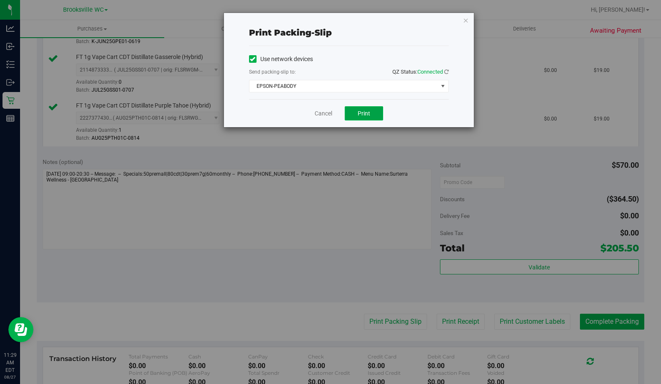
click at [363, 119] on button "Print" at bounding box center [364, 113] width 38 height 14
click at [325, 115] on link "Cancel" at bounding box center [324, 113] width 18 height 9
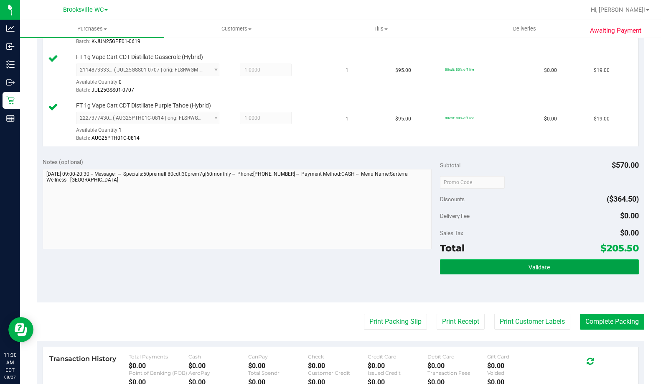
click at [400, 274] on button "Validate" at bounding box center [539, 266] width 199 height 15
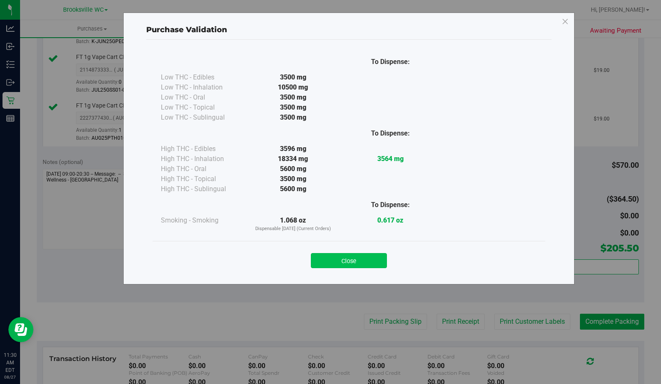
click at [371, 260] on button "Close" at bounding box center [349, 260] width 76 height 15
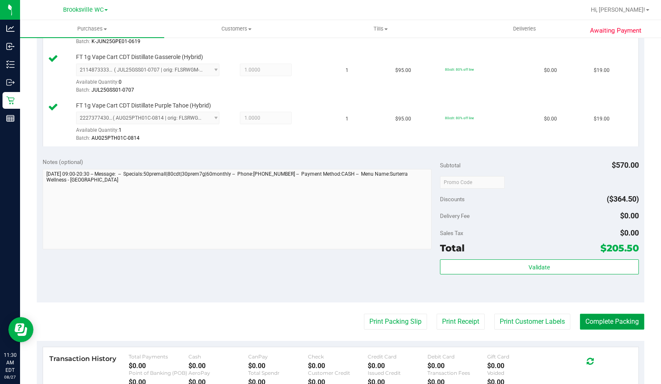
click at [400, 318] on button "Complete Packing" at bounding box center [612, 321] width 64 height 16
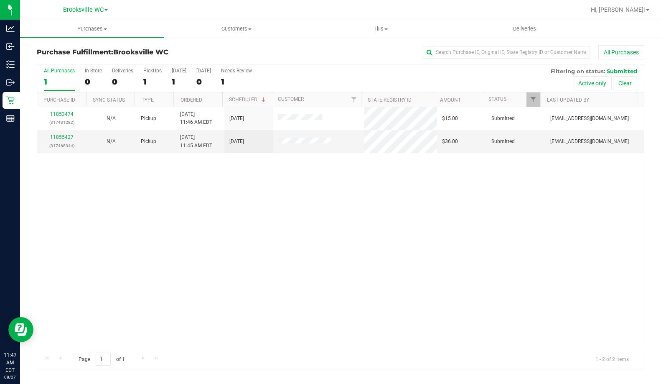
click at [98, 200] on div "11853474 (317431282) N/A Pickup 8/27/2025 11:46 AM EDT 8/27/2025 $15.00 Submitt…" at bounding box center [340, 228] width 607 height 242
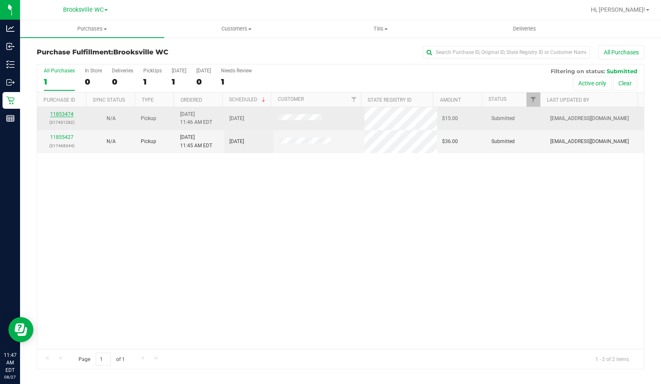
click at [61, 115] on link "11853474" at bounding box center [61, 114] width 23 height 6
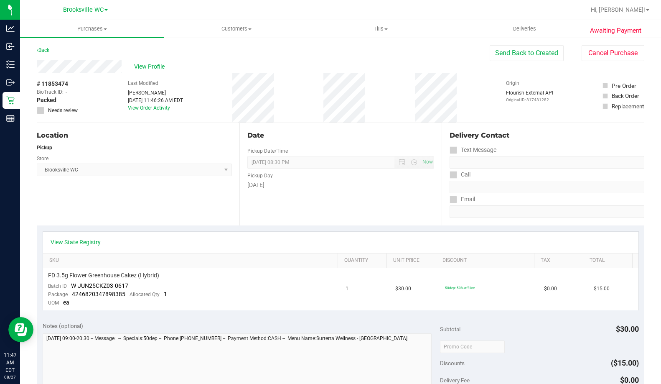
click at [22, 102] on div "Awaiting Payment Back Send Back to Created Cancel Purchase View Profile # 11853…" at bounding box center [340, 357] width 641 height 641
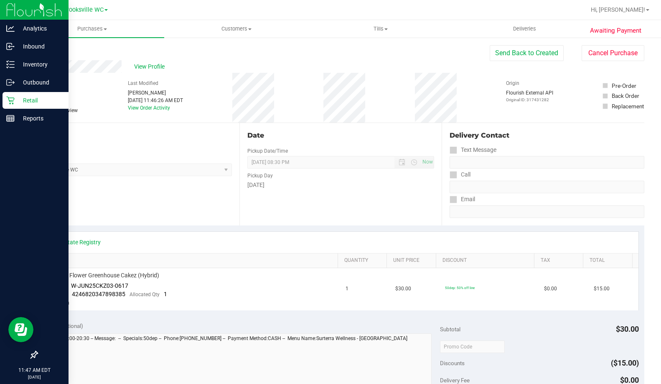
click at [13, 99] on icon at bounding box center [10, 100] width 8 height 8
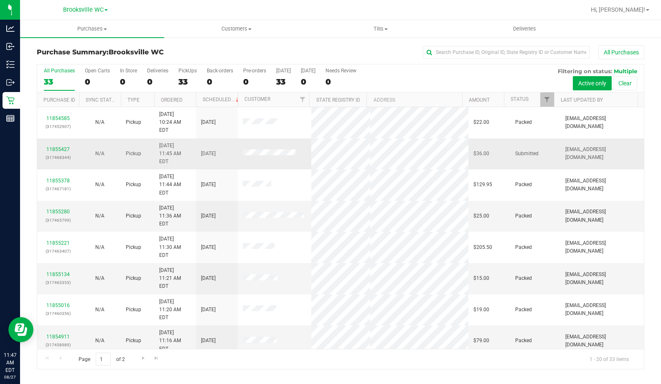
click at [56, 145] on div "11855427 (317468344)" at bounding box center [58, 153] width 32 height 16
click at [55, 145] on div "11855427 (317468344)" at bounding box center [58, 153] width 32 height 16
click at [59, 146] on link "11855427" at bounding box center [57, 149] width 23 height 6
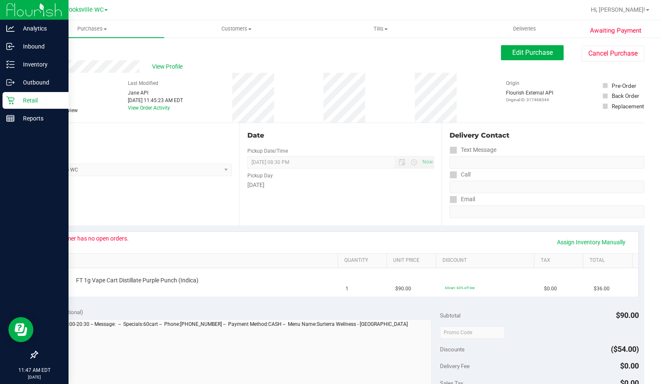
click at [11, 103] on icon at bounding box center [10, 100] width 8 height 8
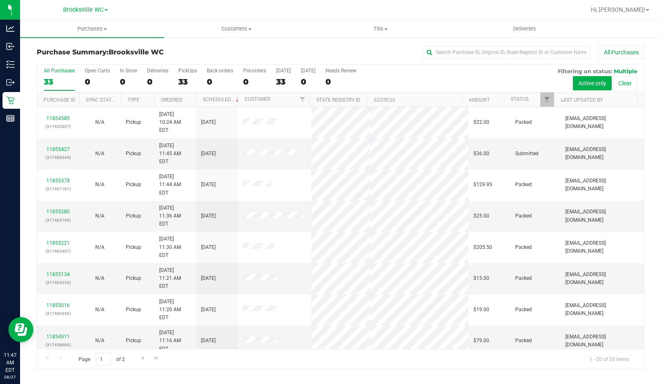
click at [192, 58] on div "Purchase Summary: Brooksville WC All Purchases" at bounding box center [341, 54] width 608 height 18
click at [237, 63] on div "Purchase Summary: Brooksville WC All Purchases" at bounding box center [341, 54] width 608 height 18
click at [197, 46] on div "Purchase Summary: Brooksville WC All Purchases" at bounding box center [341, 54] width 608 height 18
click at [217, 55] on h3 "Purchase Summary: Brooksville WC" at bounding box center [138, 52] width 203 height 8
click at [400, 102] on th "Status" at bounding box center [529, 99] width 50 height 15
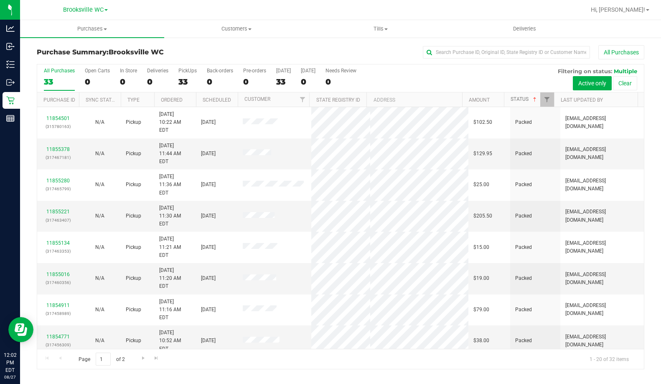
click at [400, 99] on span at bounding box center [535, 99] width 7 height 7
click at [211, 56] on div "Purchase Summary: Brooksville WC All Purchases" at bounding box center [341, 54] width 608 height 18
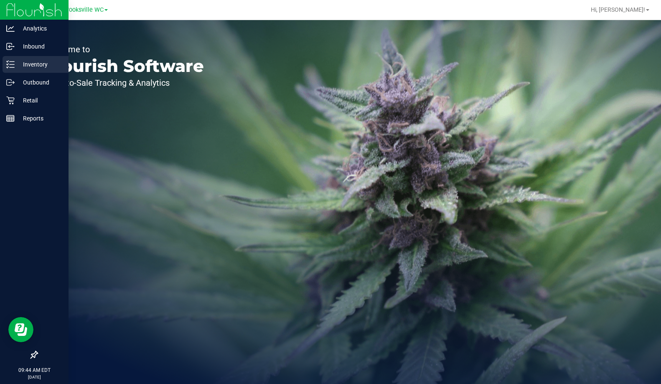
click at [22, 66] on p "Inventory" at bounding box center [40, 64] width 50 height 10
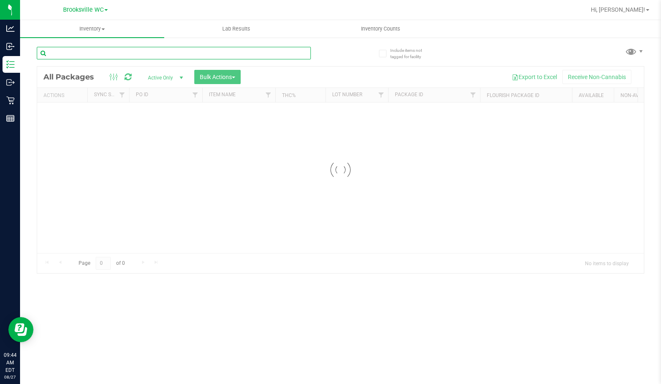
click at [133, 50] on div "Inventory All packages All inventory Waste log Create inventory Lab Results Inv…" at bounding box center [340, 202] width 641 height 364
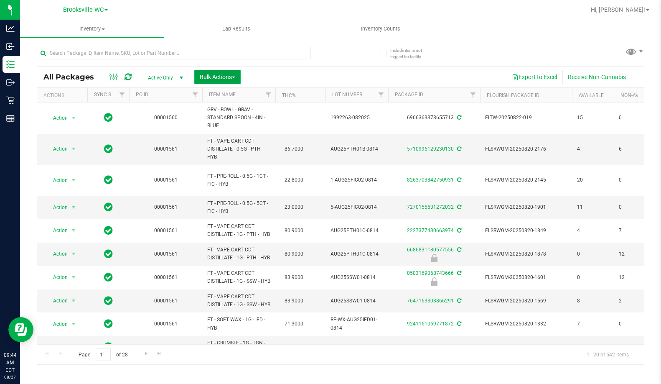
click at [224, 80] on span "Bulk Actions" at bounding box center [218, 77] width 36 height 7
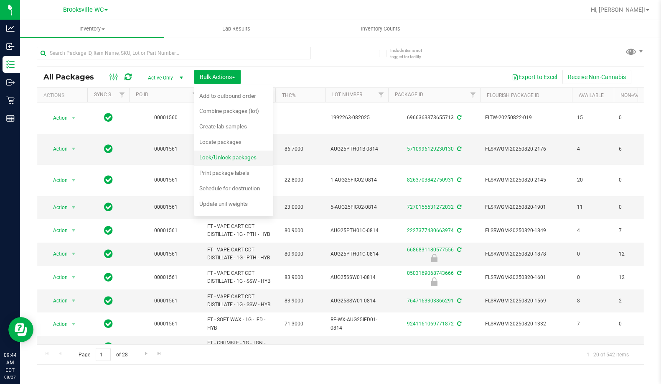
click at [221, 158] on span "Lock/Unlock packages" at bounding box center [227, 157] width 57 height 7
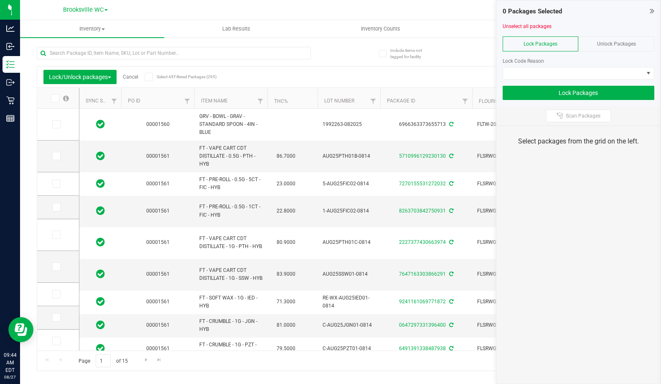
click at [632, 41] on span "Unlock Packages" at bounding box center [616, 44] width 39 height 6
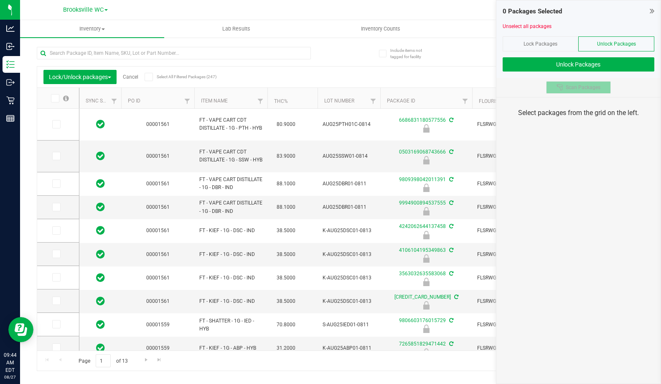
click at [570, 87] on span "Scan Packages" at bounding box center [583, 87] width 35 height 7
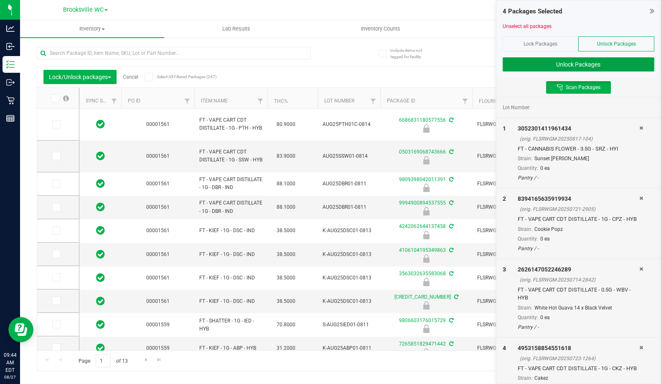
click at [586, 68] on button "Unlock Packages" at bounding box center [579, 64] width 152 height 14
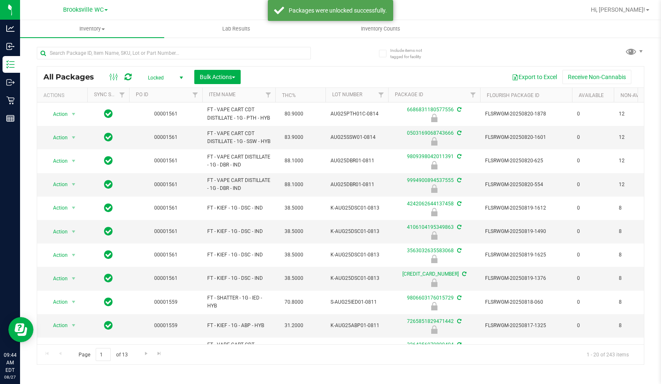
click at [173, 76] on span "Locked" at bounding box center [164, 78] width 46 height 12
click at [165, 89] on li "Active Only" at bounding box center [163, 91] width 45 height 13
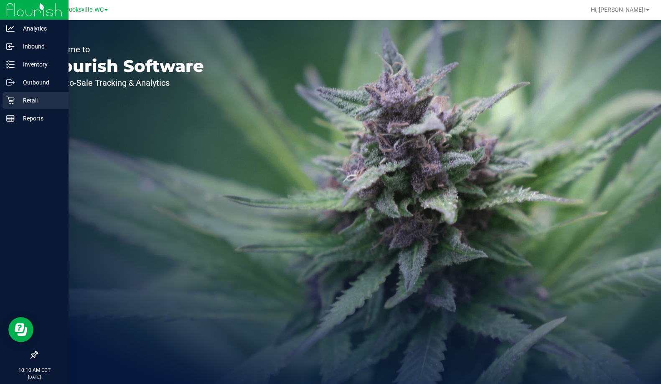
click at [13, 100] on icon at bounding box center [10, 101] width 8 height 8
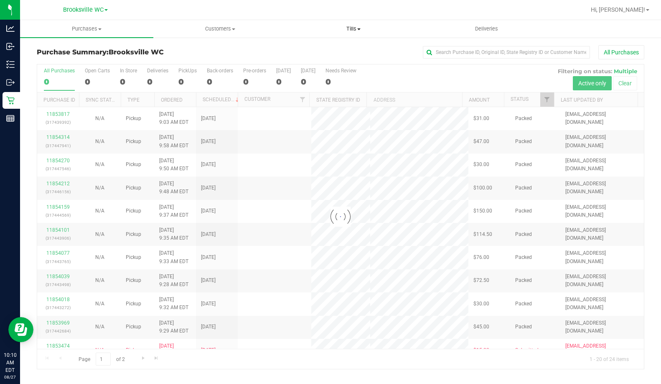
click at [353, 28] on span "Tills" at bounding box center [353, 29] width 132 height 8
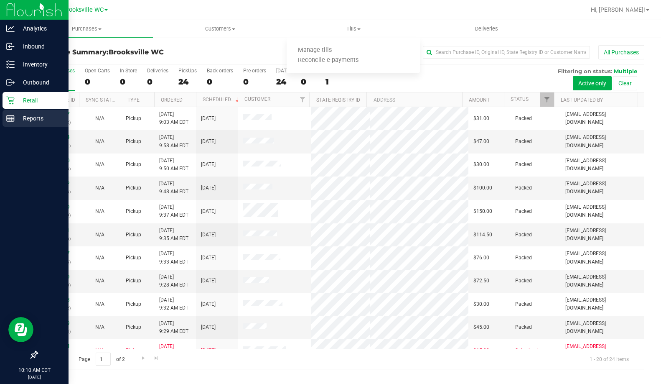
click at [17, 118] on p "Reports" at bounding box center [40, 118] width 50 height 10
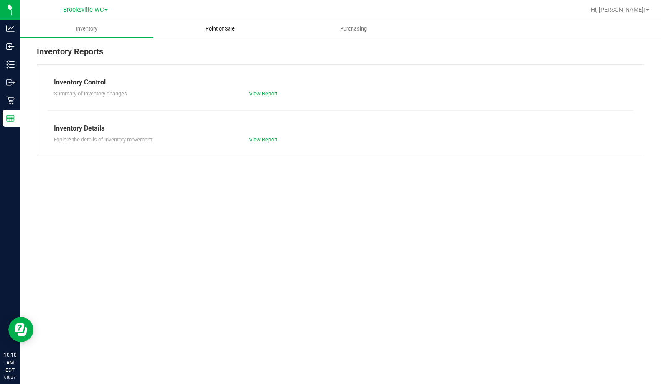
click at [231, 27] on span "Point of Sale" at bounding box center [220, 29] width 52 height 8
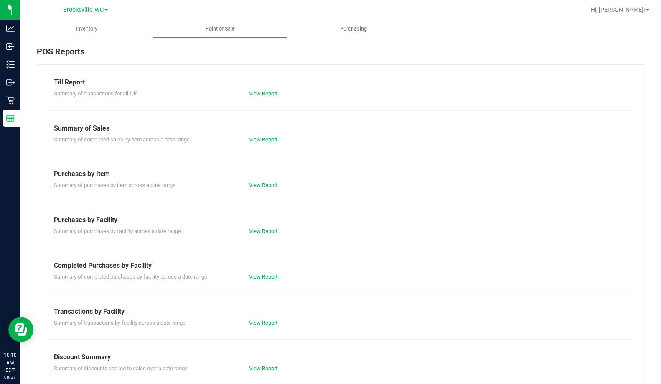
click at [266, 273] on link "View Report" at bounding box center [263, 276] width 28 height 6
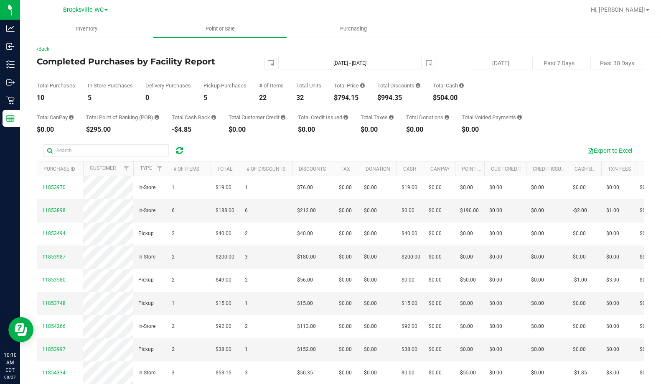
click at [201, 79] on div "Total Purchases 10 In Store Purchases 5 Delivery Purchases 0 Pickup Purchases 5…" at bounding box center [341, 85] width 608 height 32
click at [148, 51] on div "Back" at bounding box center [341, 49] width 608 height 8
click at [207, 66] on h4 "Completed Purchases by Facility Report" at bounding box center [138, 61] width 203 height 9
click at [255, 66] on div "2025-08-27 Aug 27, 2025 - Aug 27, 2025 2025-08-27" at bounding box center [337, 63] width 209 height 13
drag, startPoint x: 128, startPoint y: 64, endPoint x: 123, endPoint y: 5, distance: 59.6
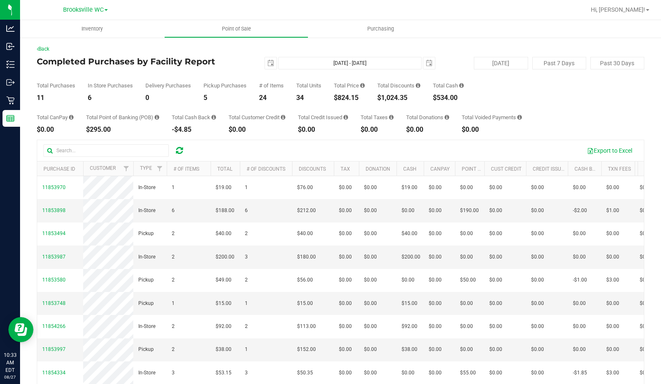
click at [128, 60] on h4 "Completed Purchases by Facility Report" at bounding box center [138, 61] width 203 height 9
click at [199, 80] on div "Total Purchases 11 In Store Purchases 6 Delivery Purchases 0 Pickup Purchases 5…" at bounding box center [341, 85] width 608 height 32
click at [232, 81] on div "Total Purchases 15 In Store Purchases 8 Delivery Purchases 0 Pickup Purchases 7…" at bounding box center [341, 85] width 608 height 32
click at [239, 60] on div "2025-08-27 Aug 27, 2025 - Aug 27, 2025 2025-08-27" at bounding box center [337, 63] width 209 height 13
drag, startPoint x: 158, startPoint y: 52, endPoint x: 163, endPoint y: 25, distance: 28.0
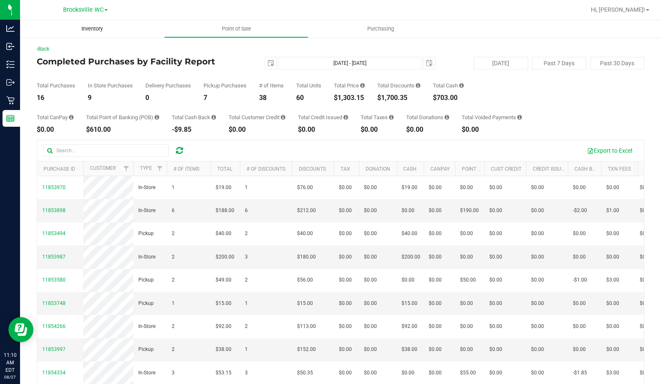
click at [158, 52] on div "Back" at bounding box center [341, 49] width 608 height 8
click at [238, 62] on div "2025-08-27 Aug 27, 2025 - Aug 27, 2025 2025-08-27" at bounding box center [337, 63] width 209 height 13
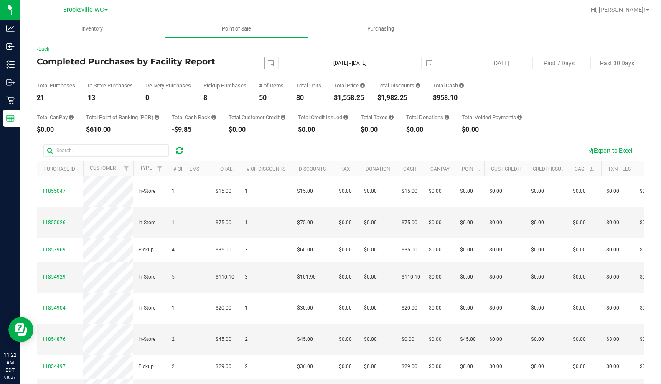
click at [271, 57] on span "[DATE]" at bounding box center [271, 63] width 13 height 13
click at [239, 62] on div "[DATE] [DATE] - [DATE] [DATE]" at bounding box center [337, 63] width 209 height 13
click at [258, 101] on div "Total Purchases 21 In Store Purchases 13 Delivery Purchases 0 Pickup Purchases …" at bounding box center [341, 85] width 608 height 32
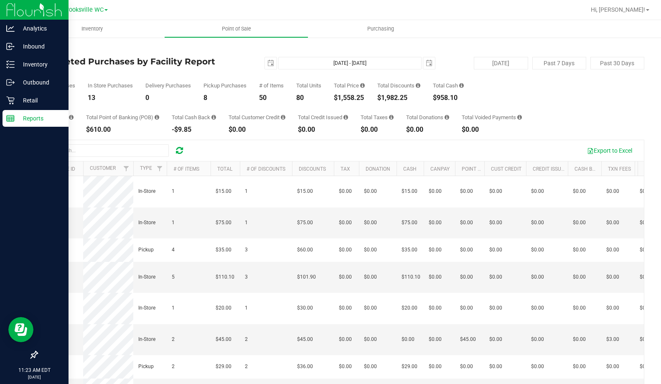
click at [36, 116] on p "Reports" at bounding box center [40, 118] width 50 height 10
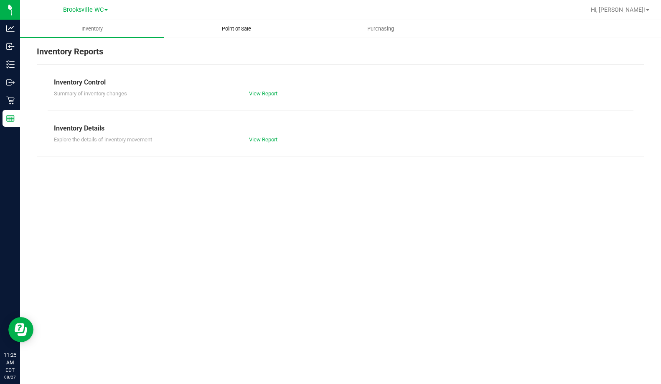
click at [251, 25] on span "Point of Sale" at bounding box center [237, 29] width 52 height 8
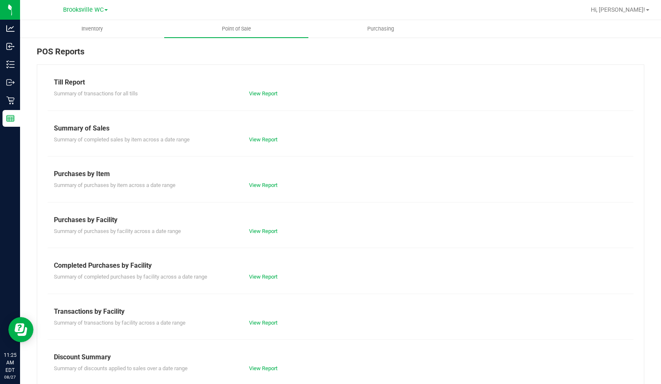
click at [265, 282] on div "Till Report Summary of transactions for all tills View Report Summary of Sales …" at bounding box center [341, 247] width 608 height 367
click at [265, 276] on link "View Report" at bounding box center [263, 276] width 28 height 6
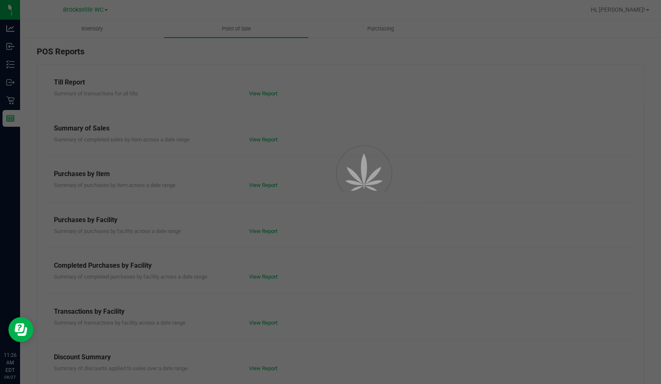
click at [249, 280] on div at bounding box center [330, 192] width 661 height 384
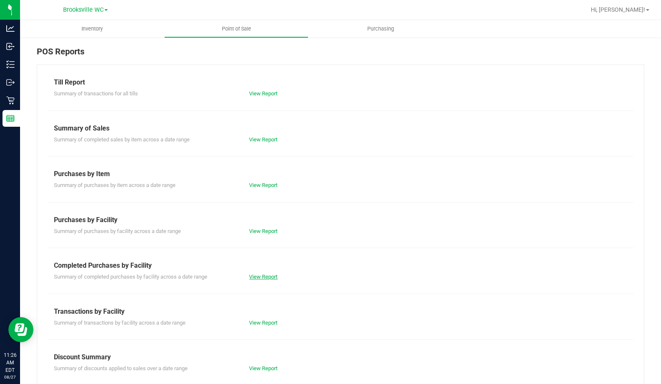
click at [269, 277] on link "View Report" at bounding box center [263, 276] width 28 height 6
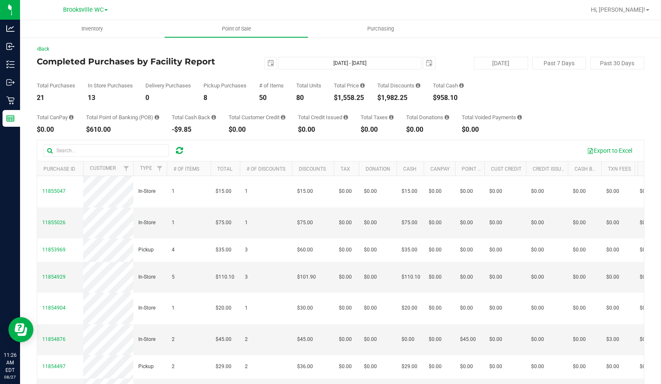
click at [297, 110] on div "Total CanPay $0.00 Total Point of Banking (POB) $610.00 Total Cash Back -$9.85 …" at bounding box center [341, 117] width 608 height 32
click at [262, 73] on div "Total Purchases 21 In Store Purchases 13 Delivery Purchases 0 Pickup Purchases …" at bounding box center [341, 85] width 608 height 32
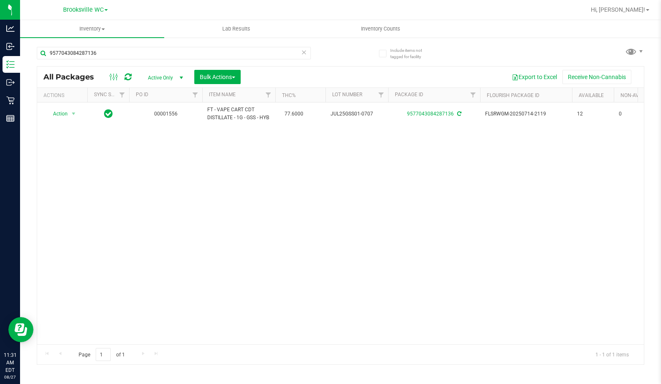
type input "9577043084287136"
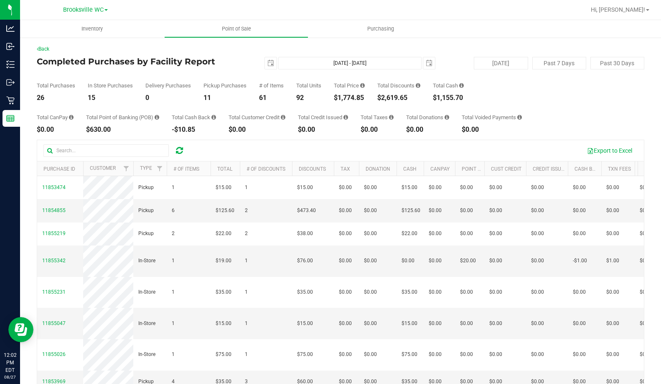
click at [247, 61] on div "[DATE] [DATE] - [DATE] [DATE]" at bounding box center [337, 63] width 209 height 13
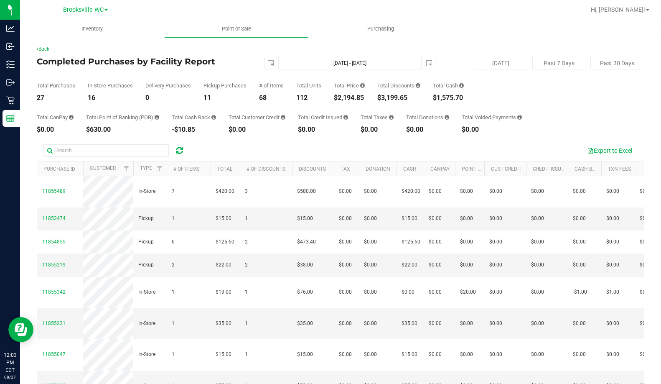
click at [244, 67] on div "2025-08-27 Aug 27, 2025 - Aug 27, 2025 2025-08-27" at bounding box center [337, 63] width 209 height 13
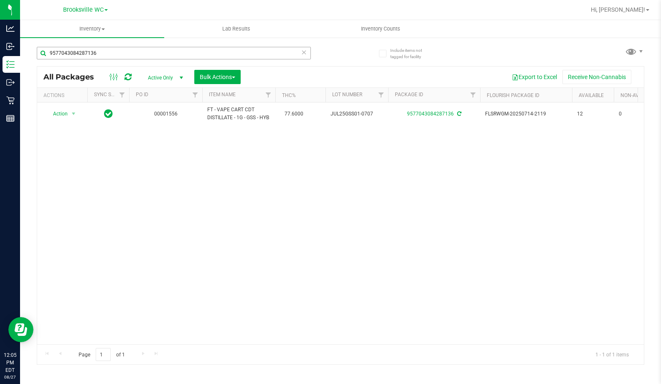
click at [115, 51] on input "9577043084287136" at bounding box center [174, 53] width 274 height 13
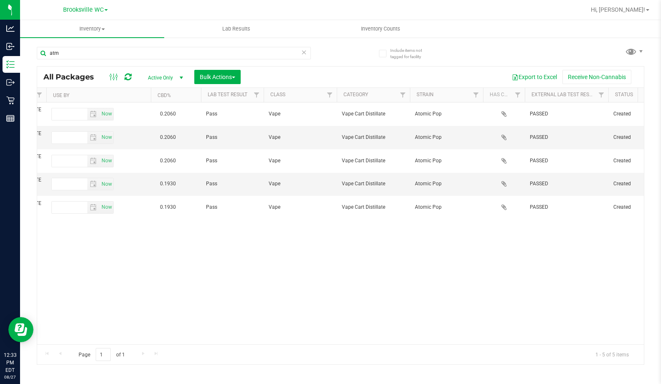
drag, startPoint x: 438, startPoint y: 336, endPoint x: 438, endPoint y: 340, distance: 4.3
click at [438, 338] on div "Action Action Edit attributes Global inventory Locate package Package audit log…" at bounding box center [340, 223] width 607 height 242
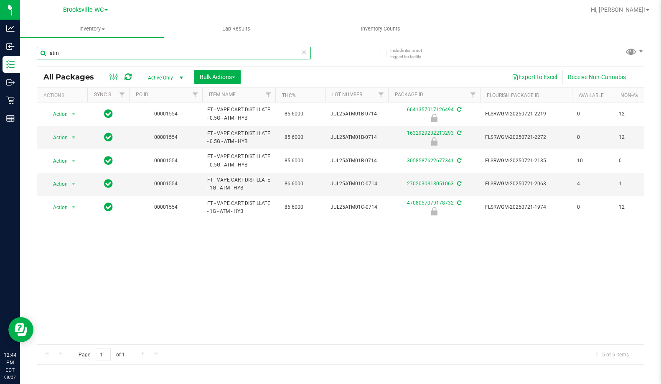
click at [108, 56] on input "atm" at bounding box center [174, 53] width 274 height 13
type input "side"
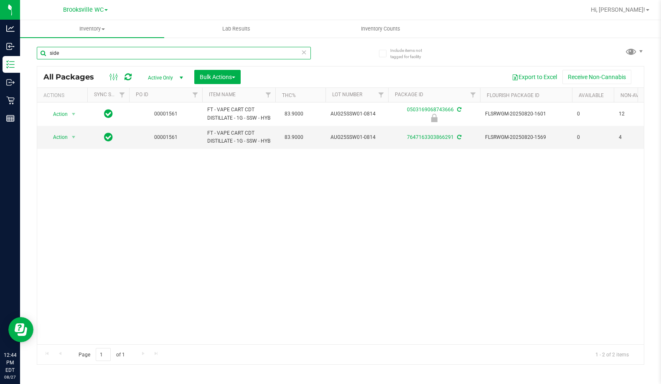
click at [189, 55] on input "side" at bounding box center [174, 53] width 274 height 13
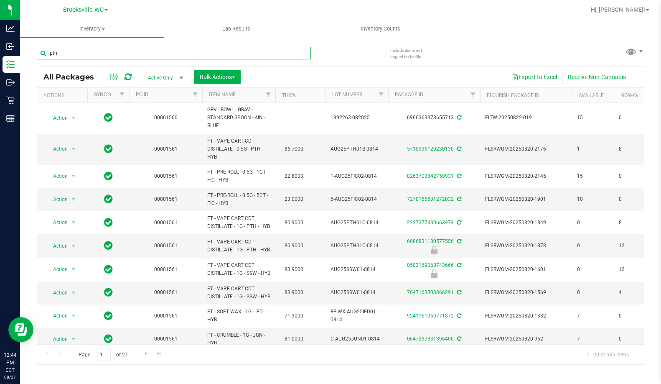
type input "pth"
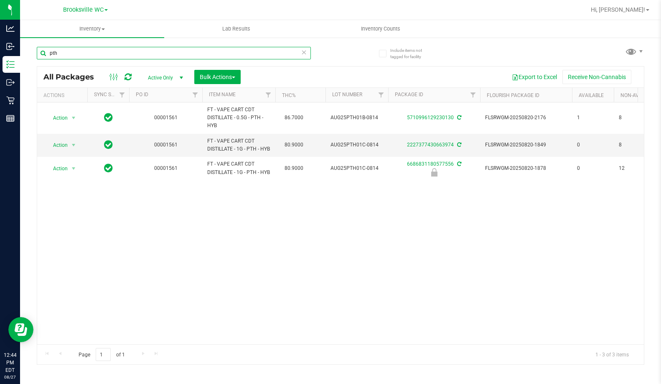
click at [153, 56] on input "pth" at bounding box center [174, 53] width 274 height 13
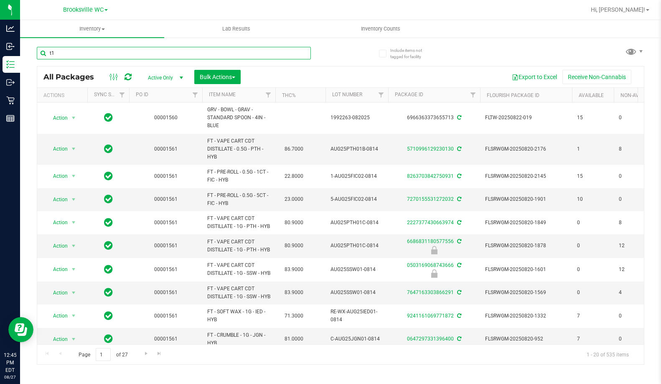
type input "t12"
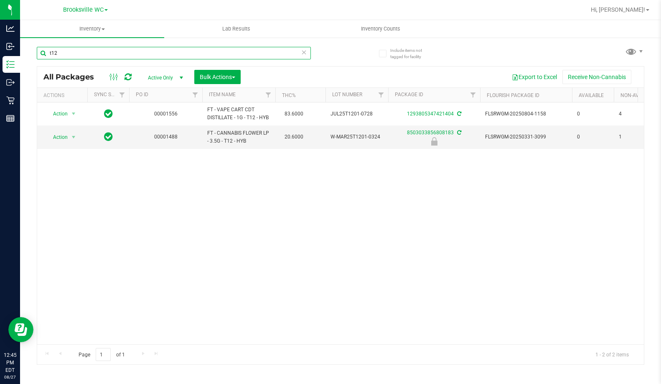
click at [111, 54] on input "t12" at bounding box center [174, 53] width 274 height 13
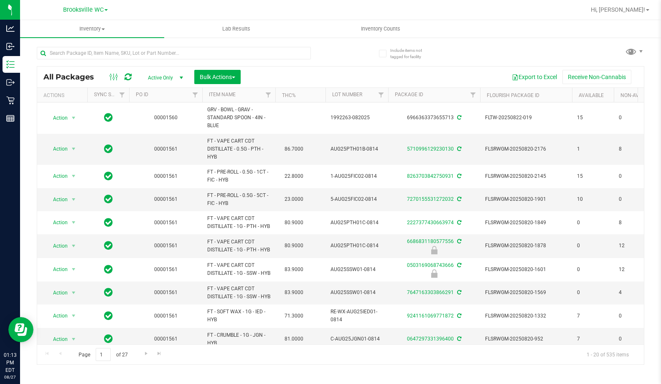
click at [252, 63] on div at bounding box center [174, 56] width 274 height 19
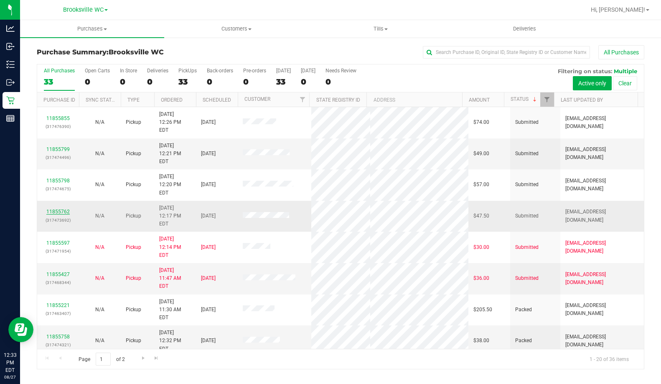
click at [56, 209] on link "11855762" at bounding box center [57, 212] width 23 height 6
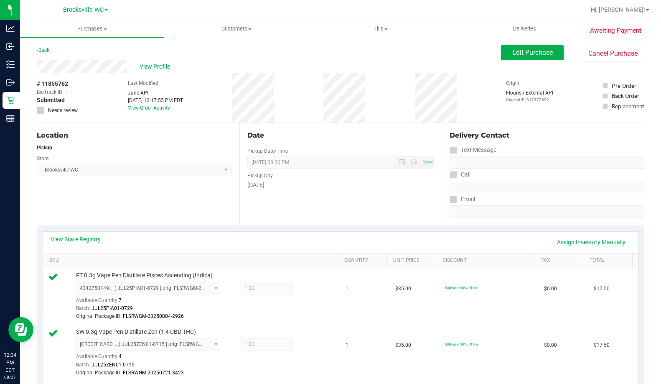
click at [46, 48] on link "Back" at bounding box center [43, 50] width 13 height 6
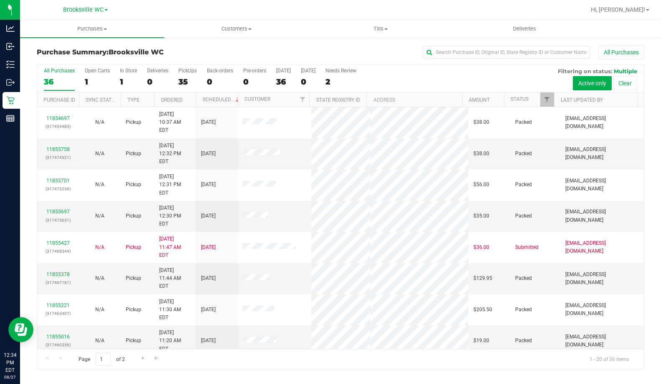
click at [531, 101] on th "Status" at bounding box center [529, 99] width 50 height 15
click at [533, 100] on span at bounding box center [535, 99] width 7 height 7
click at [59, 146] on link "11855799" at bounding box center [57, 149] width 23 height 6
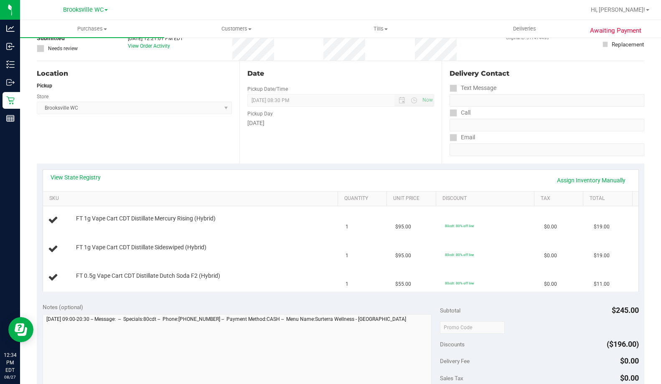
scroll to position [84, 0]
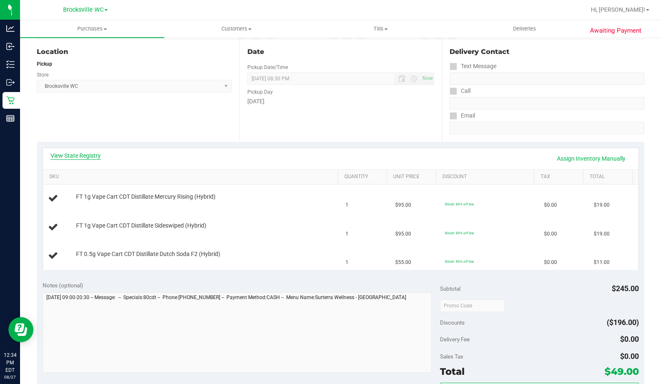
click at [76, 154] on link "View State Registry" at bounding box center [76, 155] width 50 height 8
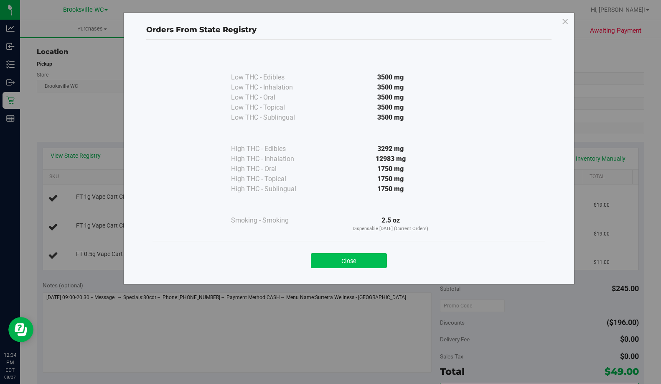
click at [374, 263] on button "Close" at bounding box center [349, 260] width 76 height 15
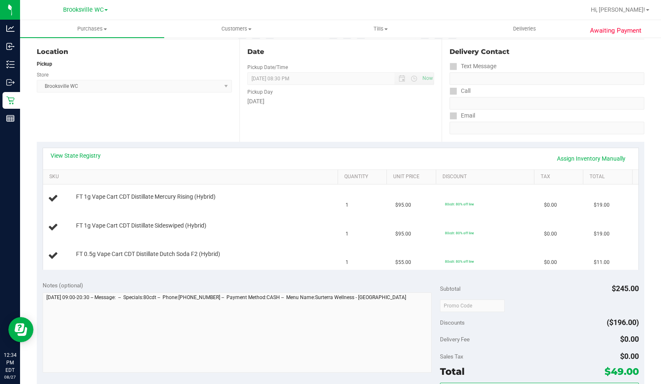
click at [335, 126] on div "Date Pickup Date/Time [DATE] Now [DATE] 08:30 PM Now Pickup Day [DATE]" at bounding box center [340, 90] width 203 height 102
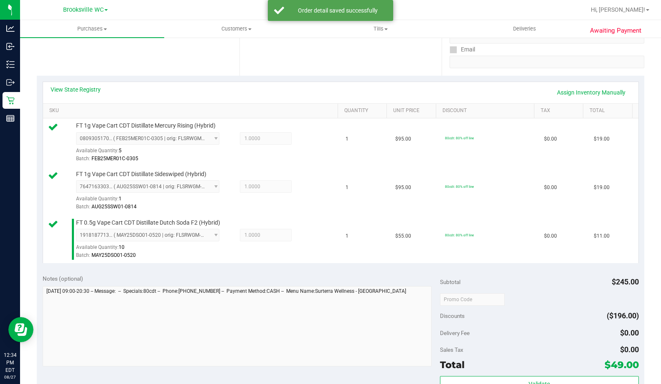
scroll to position [334, 0]
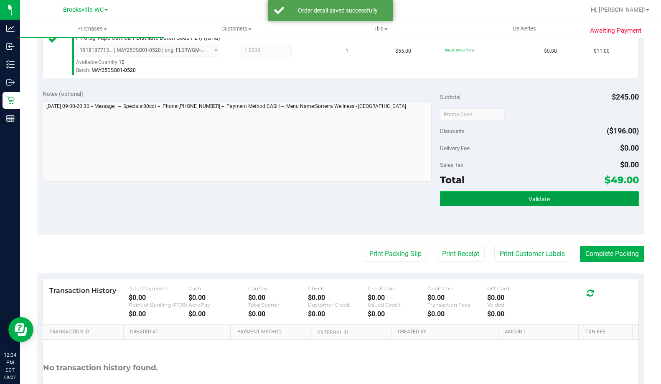
click at [537, 202] on span "Validate" at bounding box center [539, 199] width 21 height 7
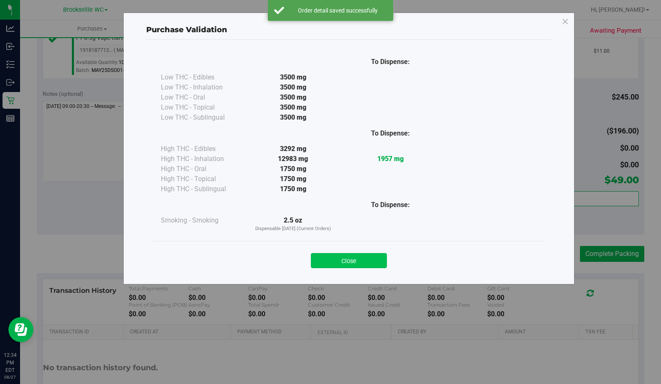
click at [336, 258] on button "Close" at bounding box center [349, 260] width 76 height 15
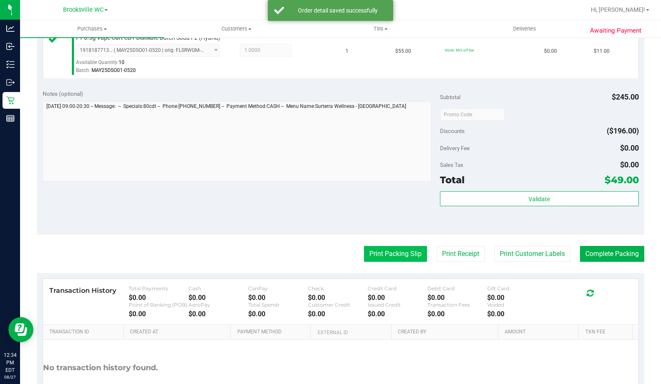
click at [390, 247] on button "Print Packing Slip" at bounding box center [395, 254] width 63 height 16
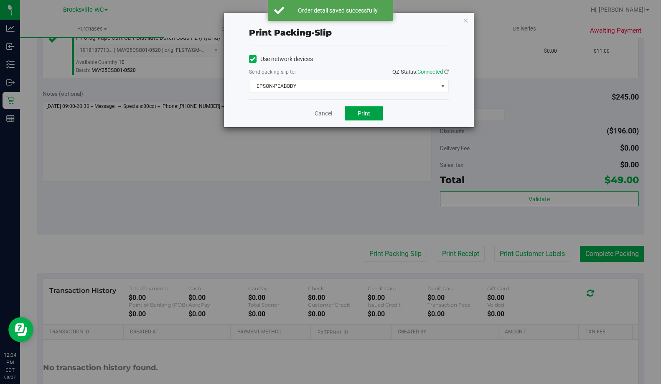
click at [367, 110] on span "Print" at bounding box center [364, 113] width 13 height 7
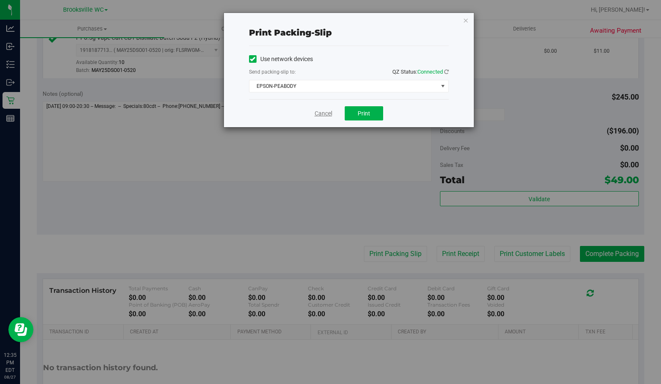
click at [323, 114] on link "Cancel" at bounding box center [324, 113] width 18 height 9
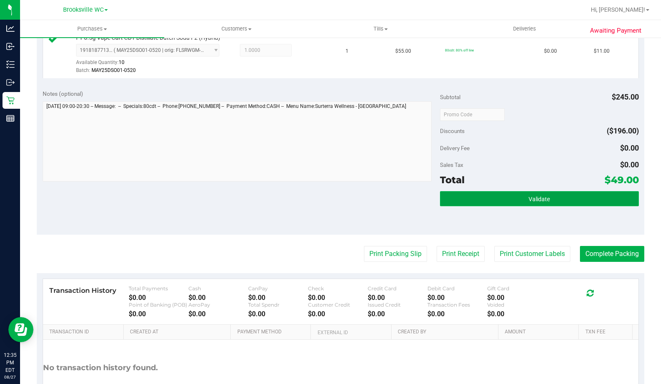
click at [561, 200] on button "Validate" at bounding box center [539, 198] width 199 height 15
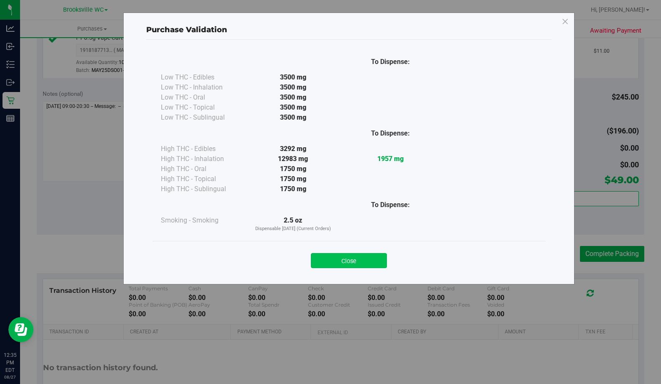
click at [367, 256] on button "Close" at bounding box center [349, 260] width 76 height 15
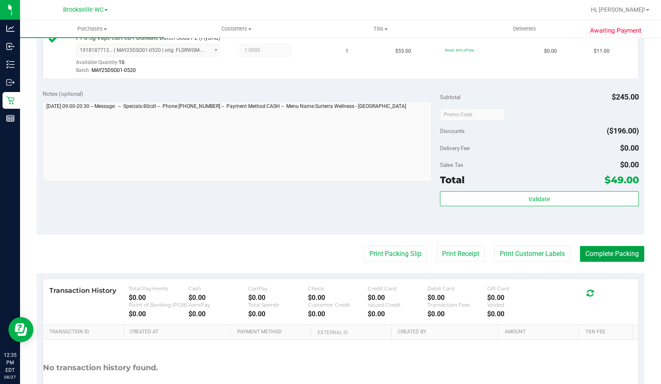
click at [596, 251] on button "Complete Packing" at bounding box center [612, 254] width 64 height 16
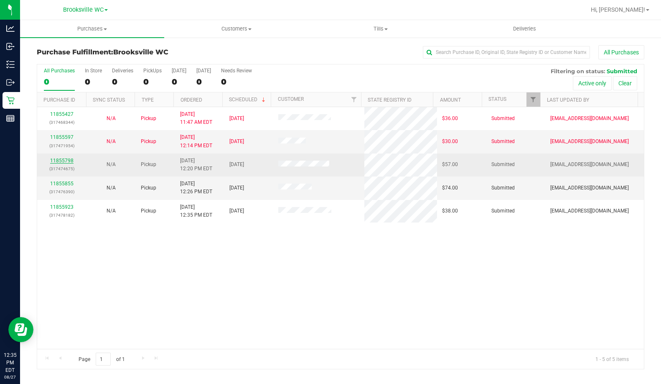
click at [61, 158] on link "11855798" at bounding box center [61, 161] width 23 height 6
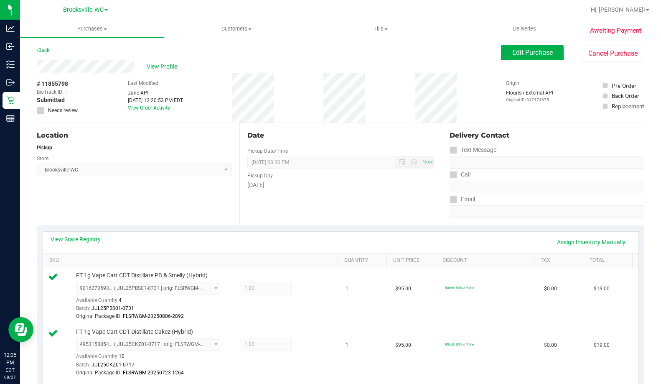
click at [37, 51] on icon at bounding box center [38, 50] width 2 height 5
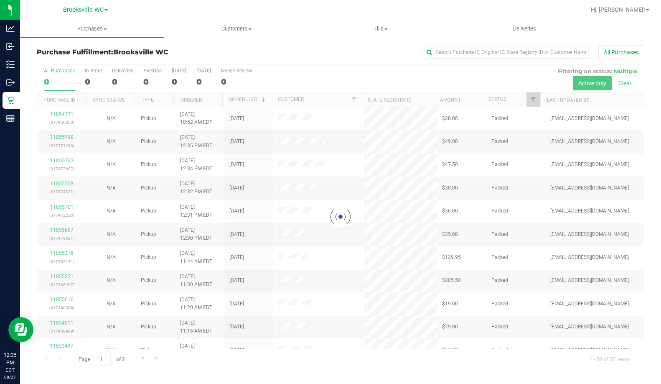
click at [519, 99] on div at bounding box center [340, 216] width 607 height 304
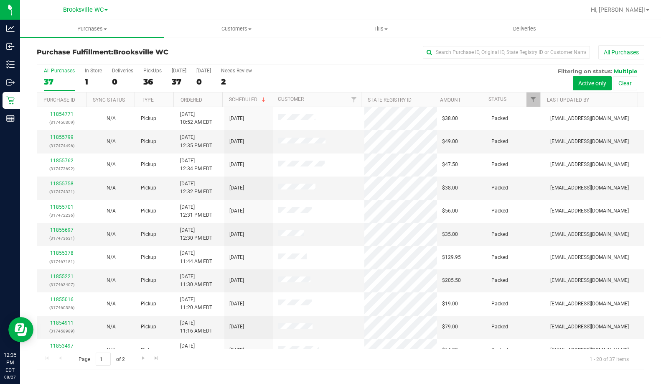
click at [519, 99] on th "Status" at bounding box center [511, 99] width 59 height 15
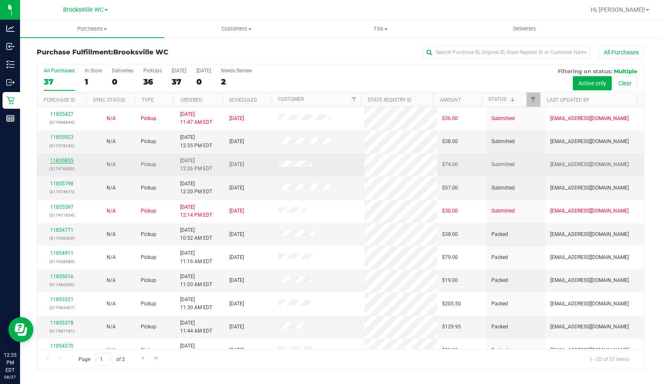
click at [71, 161] on link "11855855" at bounding box center [61, 161] width 23 height 6
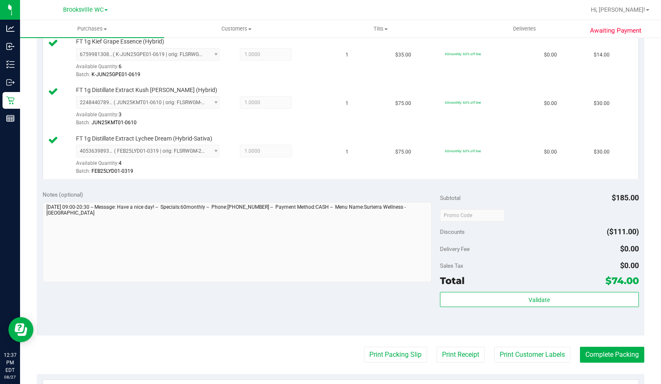
scroll to position [334, 0]
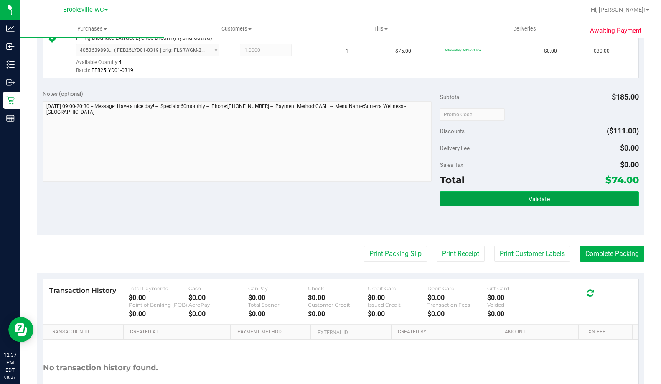
click at [485, 198] on button "Validate" at bounding box center [539, 198] width 199 height 15
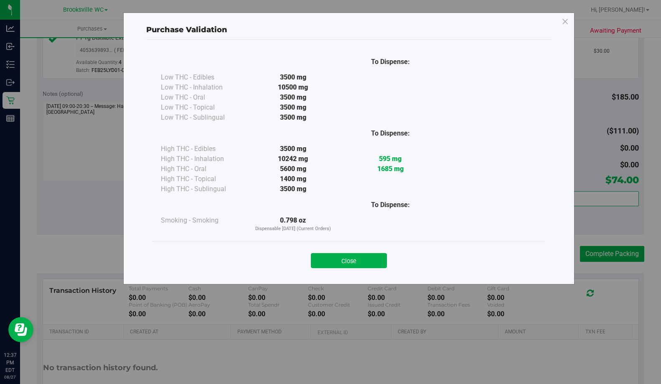
click at [346, 252] on div "Close" at bounding box center [349, 257] width 380 height 21
click at [347, 257] on button "Close" at bounding box center [349, 260] width 76 height 15
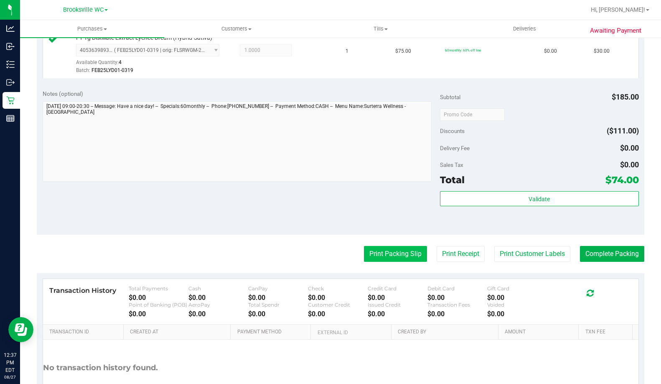
click at [391, 261] on button "Print Packing Slip" at bounding box center [395, 254] width 63 height 16
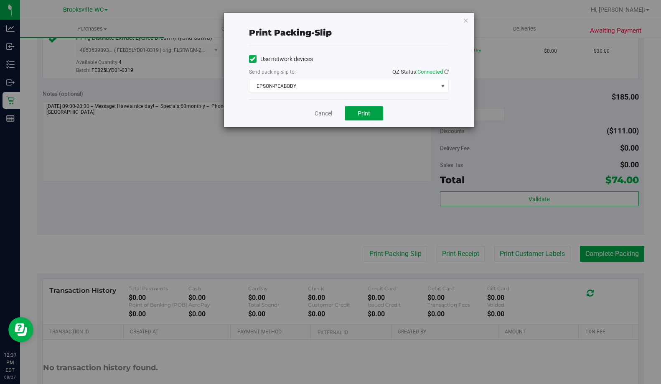
click at [377, 119] on button "Print" at bounding box center [364, 113] width 38 height 14
click at [322, 111] on link "Cancel" at bounding box center [324, 113] width 18 height 9
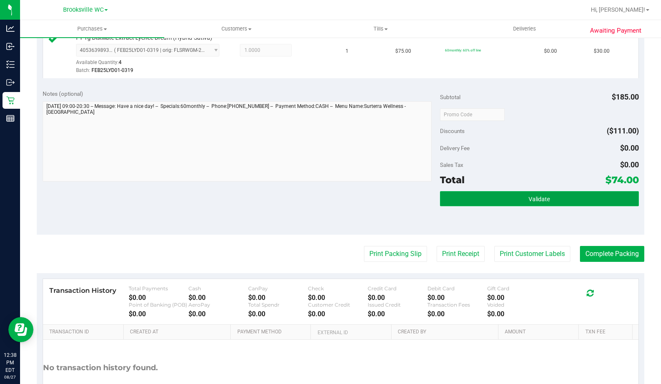
click at [567, 191] on button "Validate" at bounding box center [539, 198] width 199 height 15
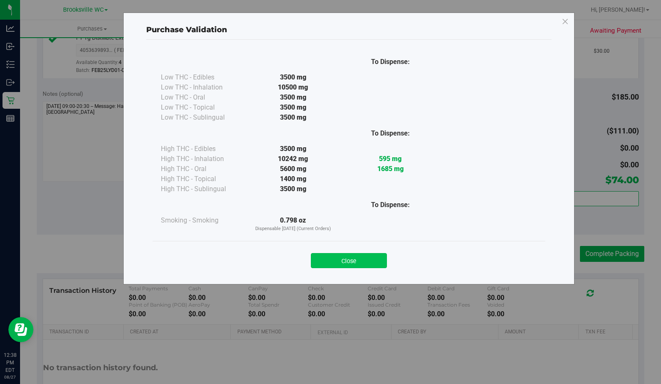
click at [371, 260] on button "Close" at bounding box center [349, 260] width 76 height 15
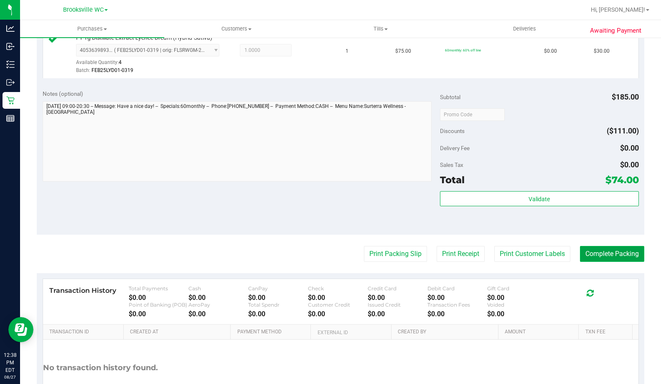
click at [613, 254] on button "Complete Packing" at bounding box center [612, 254] width 64 height 16
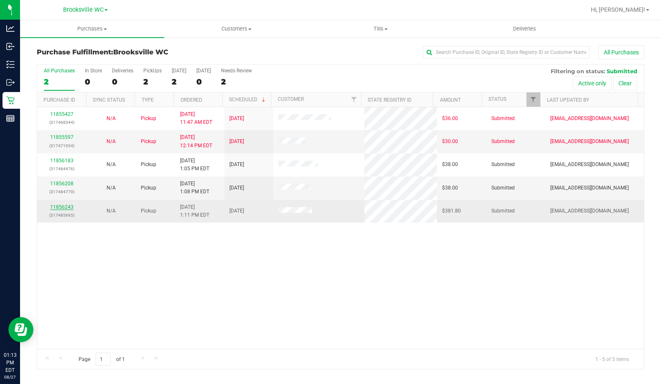
click at [62, 208] on link "11856243" at bounding box center [61, 207] width 23 height 6
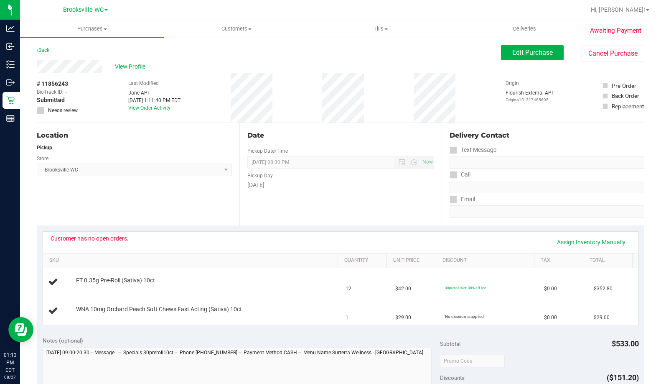
click at [106, 202] on div "Location Pickup Store [GEOGRAPHIC_DATA] WC Select Store [PERSON_NAME][GEOGRAPHI…" at bounding box center [138, 174] width 203 height 102
click at [130, 66] on span "View Profile" at bounding box center [131, 66] width 33 height 9
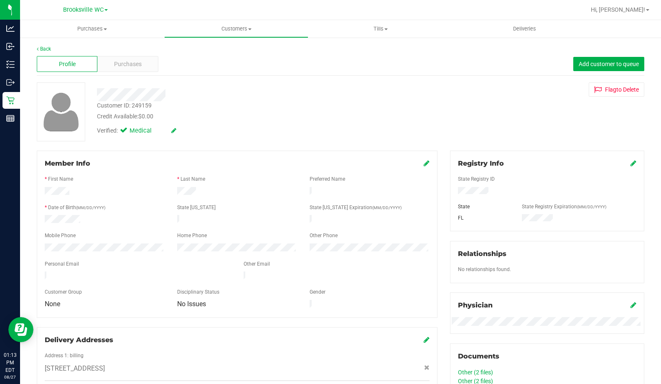
click at [141, 107] on div "Customer ID: 249159" at bounding box center [124, 105] width 55 height 9
copy div "Customer ID: 249159"
click at [39, 46] on link "Back" at bounding box center [44, 49] width 14 height 6
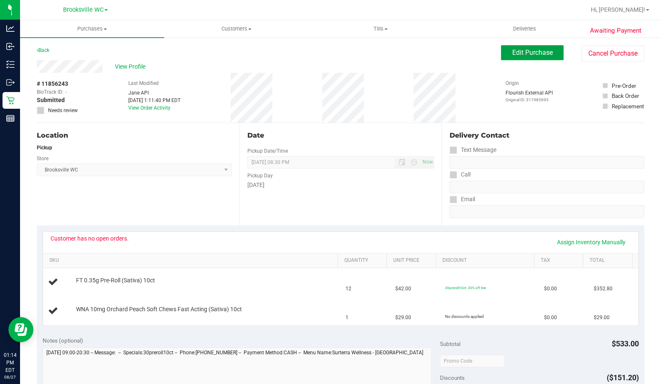
click at [520, 54] on span "Edit Purchase" at bounding box center [532, 52] width 41 height 8
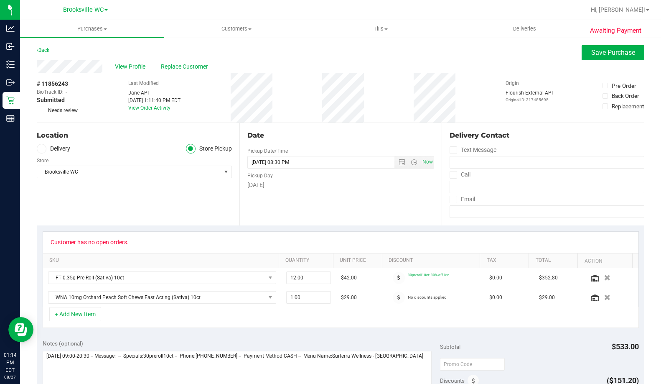
click at [42, 110] on icon at bounding box center [40, 110] width 5 height 0
click at [0, 0] on input "Needs review" at bounding box center [0, 0] width 0 height 0
click at [423, 357] on textarea at bounding box center [237, 391] width 389 height 80
type textarea "[DATE] 09:00-20:30 -- Message: -- Specials:30preroll10ct -- Phone:[PHONE_NUMBER…"
click at [591, 57] on button "Save Purchase" at bounding box center [613, 52] width 63 height 15
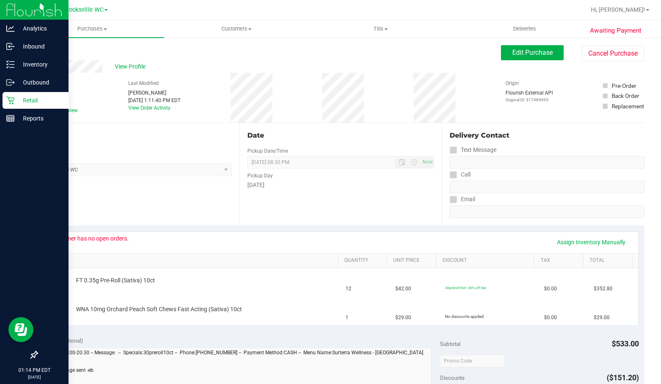
click at [25, 99] on p "Retail" at bounding box center [40, 100] width 50 height 10
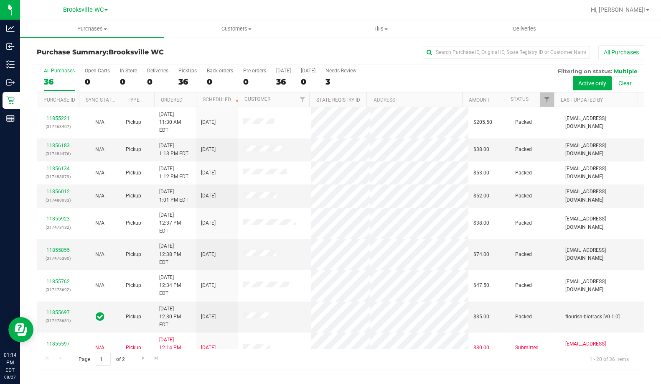
click at [539, 97] on th "Status" at bounding box center [529, 99] width 50 height 15
click at [533, 102] on span at bounding box center [535, 99] width 7 height 7
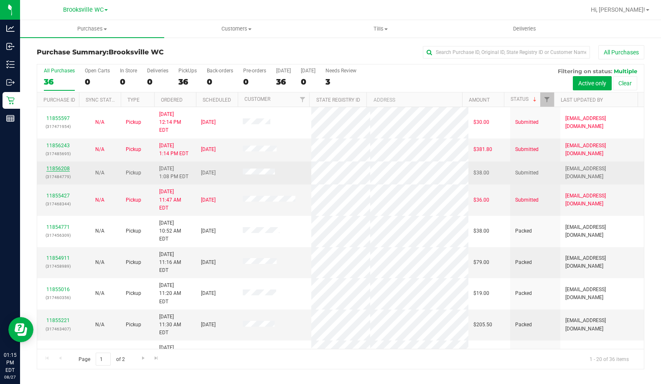
click at [53, 166] on link "11856208" at bounding box center [57, 169] width 23 height 6
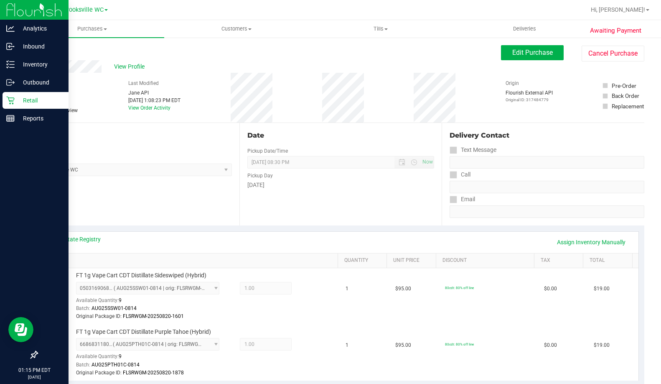
click at [13, 98] on icon at bounding box center [10, 100] width 8 height 8
